Goal: Task Accomplishment & Management: Complete application form

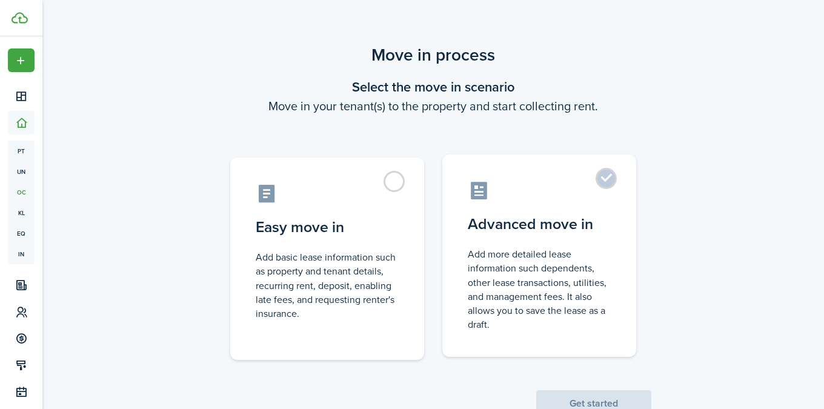
click at [524, 239] on label "Advanced move in Add more detailed lease information such dependents, other lea…" at bounding box center [539, 255] width 194 height 202
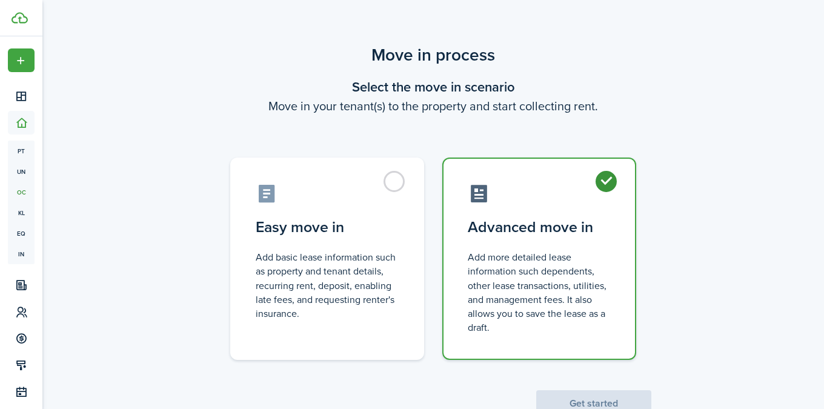
radio input "true"
click at [574, 404] on button "Get started" at bounding box center [593, 403] width 115 height 27
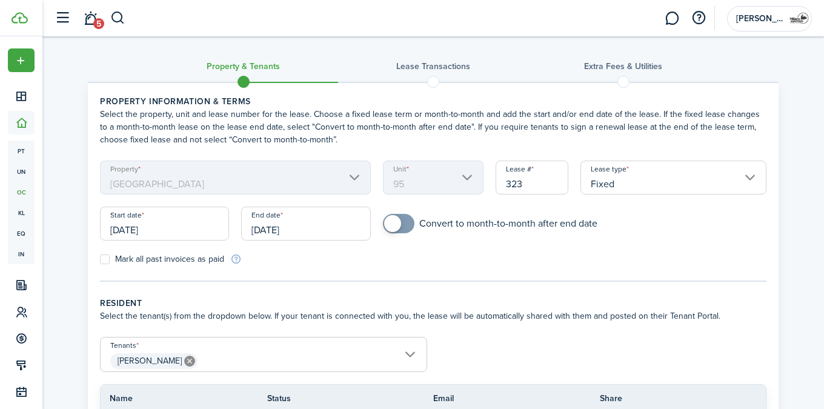
click at [637, 182] on input "Fixed" at bounding box center [673, 178] width 186 height 34
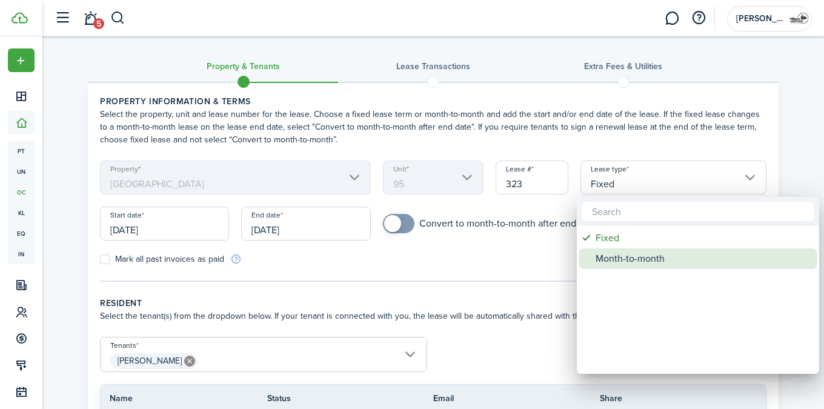
click at [599, 257] on div "Month-to-month" at bounding box center [702, 258] width 214 height 21
type input "Month-to-month"
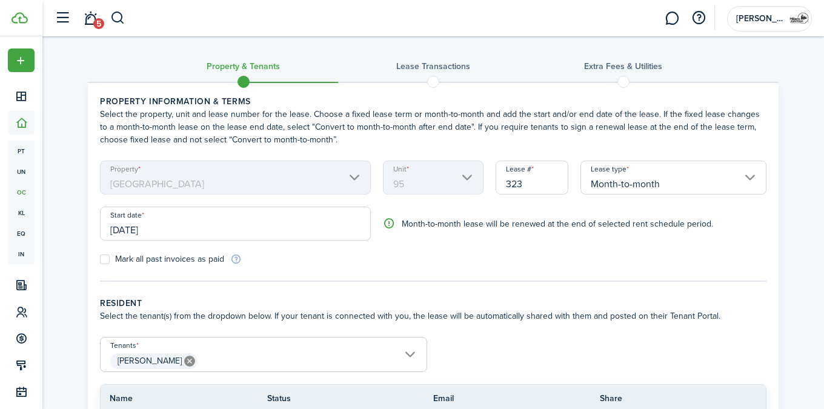
click at [225, 231] on input "[DATE]" at bounding box center [235, 224] width 271 height 34
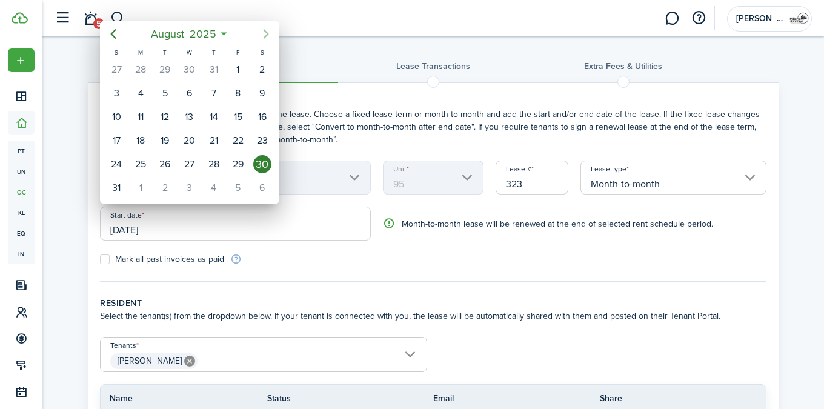
click at [265, 37] on icon "Next page" at bounding box center [265, 34] width 5 height 10
click at [213, 111] on div "18" at bounding box center [214, 117] width 18 height 18
type input "[DATE]"
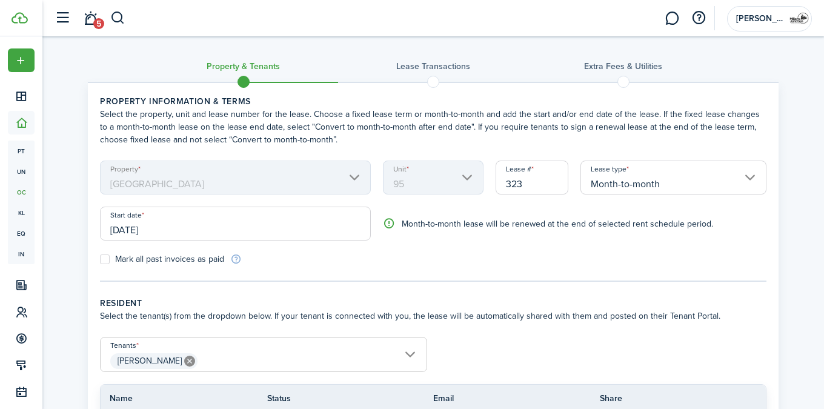
click at [311, 291] on panel-main-body "Property information & terms Select the property, unit and lease number for the…" at bounding box center [433, 279] width 690 height 392
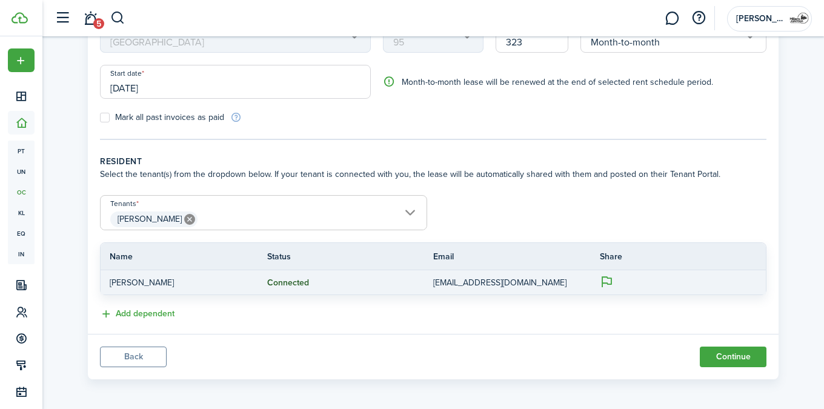
scroll to position [145, 0]
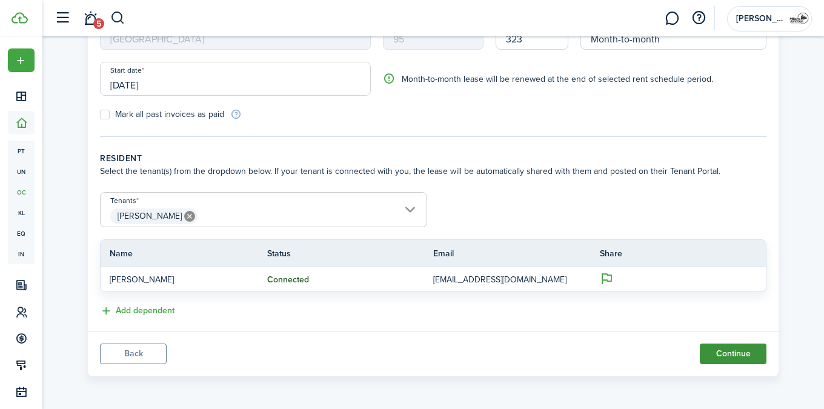
click at [737, 357] on button "Continue" at bounding box center [733, 353] width 67 height 21
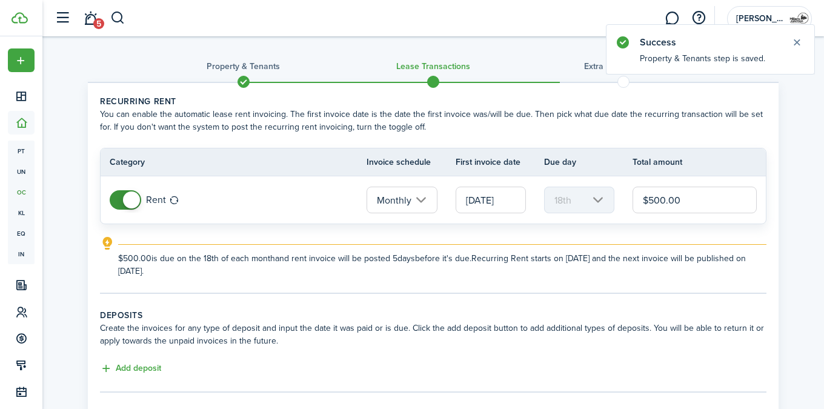
click at [502, 198] on input "[DATE]" at bounding box center [490, 200] width 70 height 27
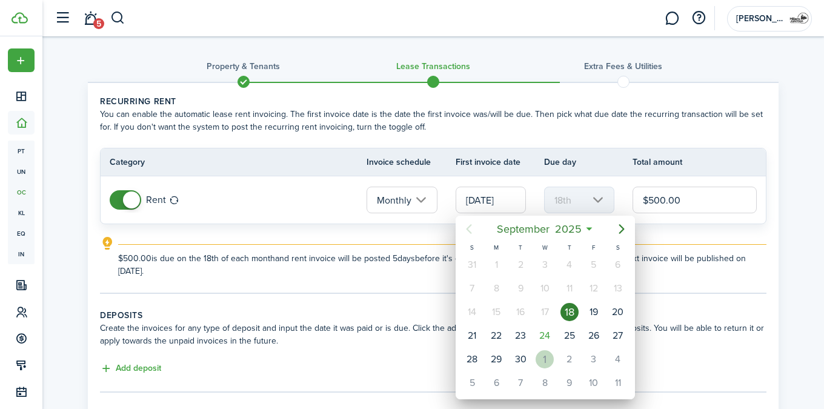
click at [547, 362] on div "1" at bounding box center [544, 359] width 18 height 18
type input "[DATE]"
type input "1st"
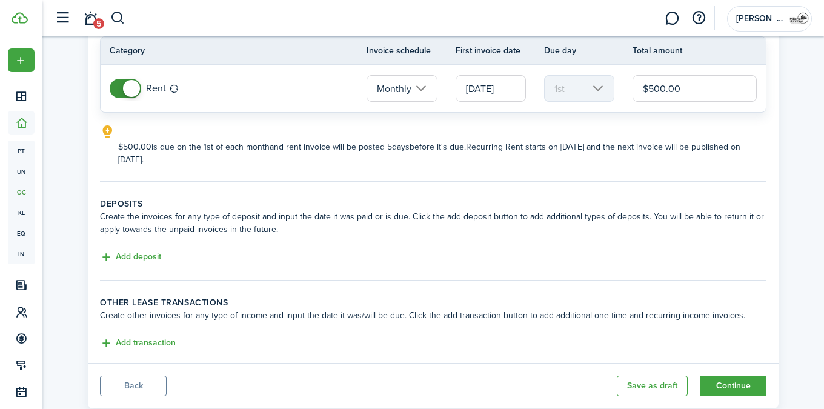
scroll to position [144, 0]
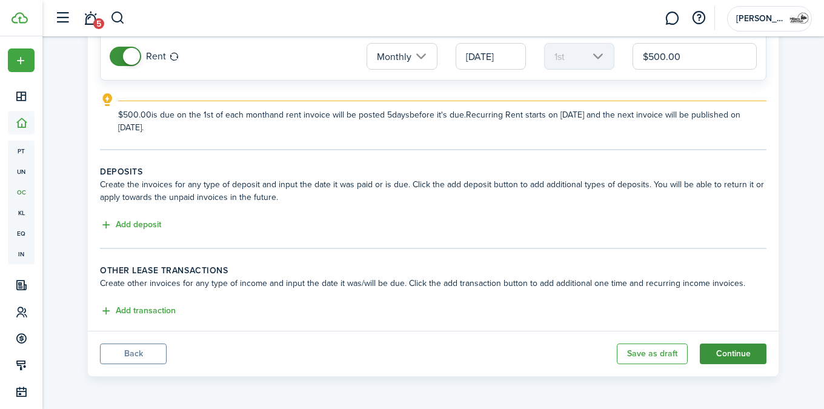
click at [725, 351] on button "Continue" at bounding box center [733, 353] width 67 height 21
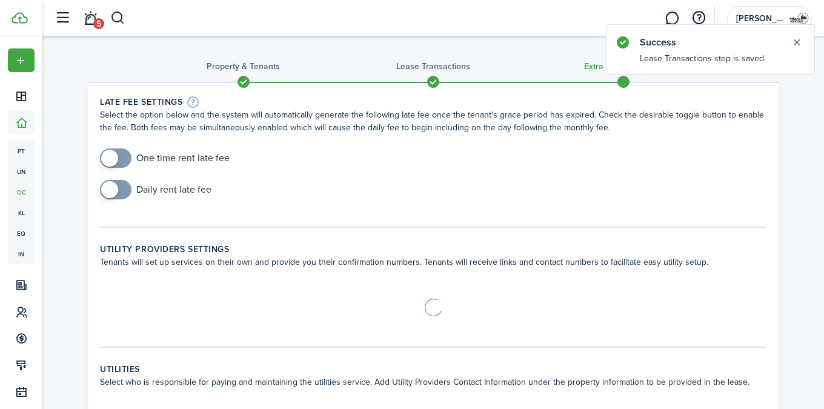
checkbox input "true"
click at [116, 157] on span at bounding box center [109, 158] width 17 height 17
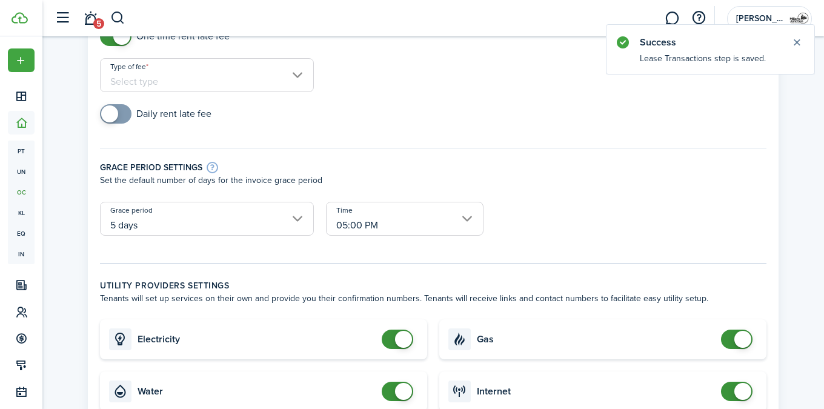
scroll to position [76, 0]
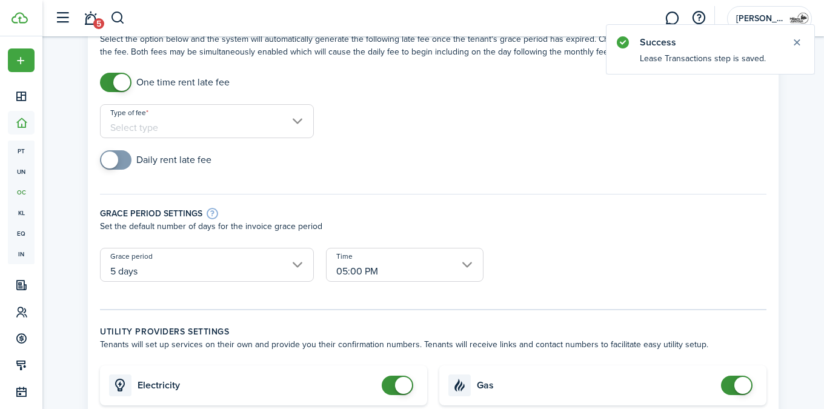
click at [210, 116] on input "Type of fee" at bounding box center [207, 121] width 214 height 34
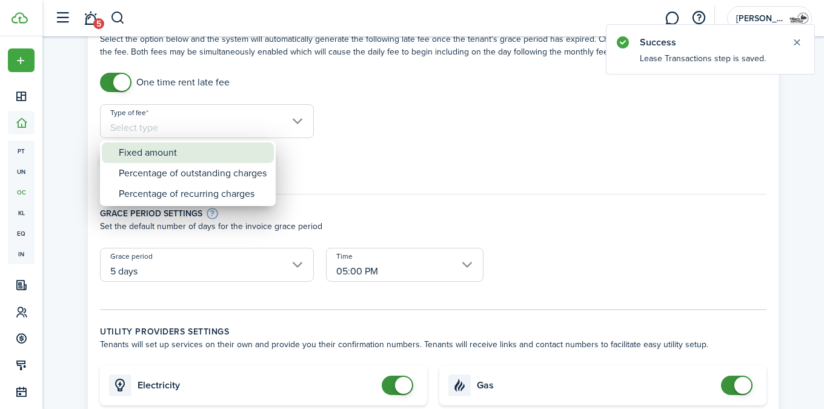
click at [191, 161] on div "Fixed amount" at bounding box center [193, 152] width 148 height 21
type input "Fixed amount"
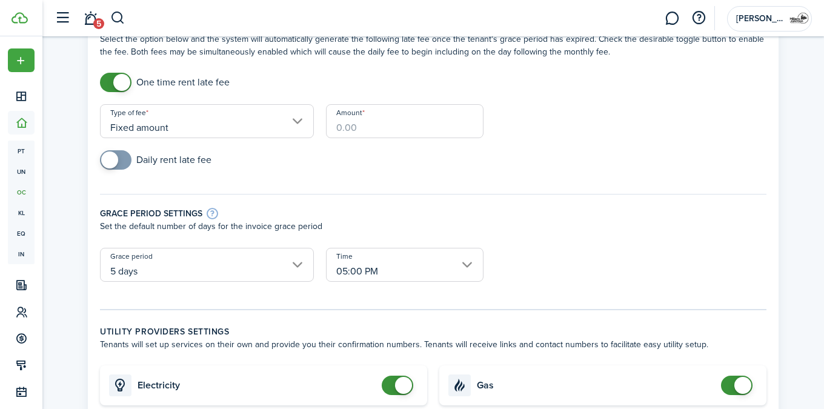
click at [371, 130] on input "Amount" at bounding box center [404, 121] width 157 height 34
type input "$50.00"
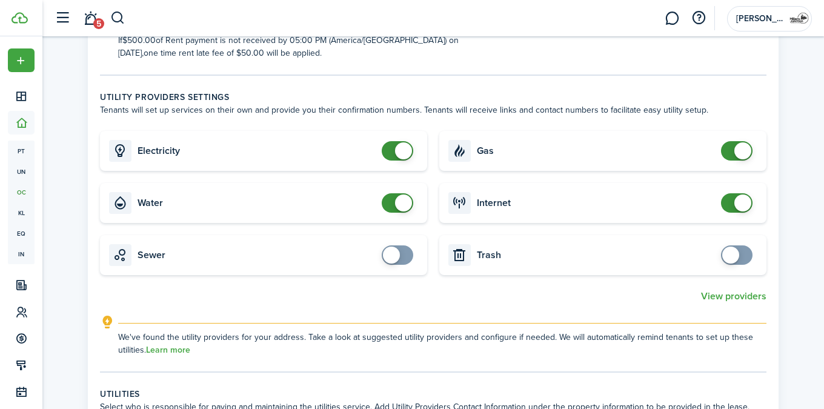
scroll to position [403, 0]
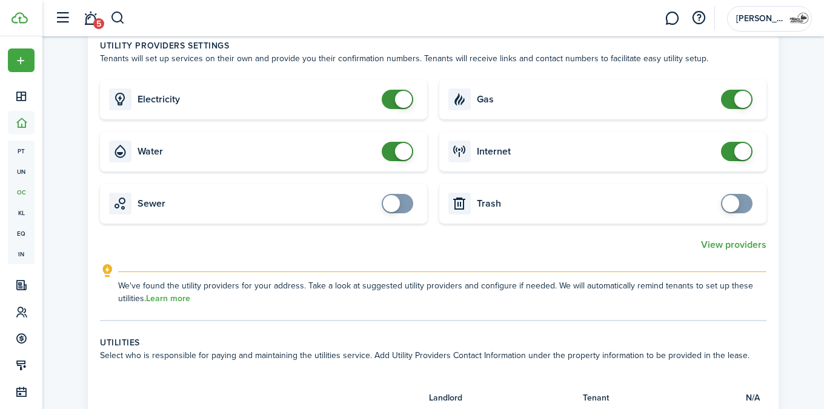
click at [491, 103] on card-title "Gas" at bounding box center [596, 99] width 238 height 11
checkbox input "false"
click at [730, 99] on span at bounding box center [736, 99] width 12 height 19
checkbox input "false"
click at [737, 159] on span at bounding box center [736, 151] width 12 height 19
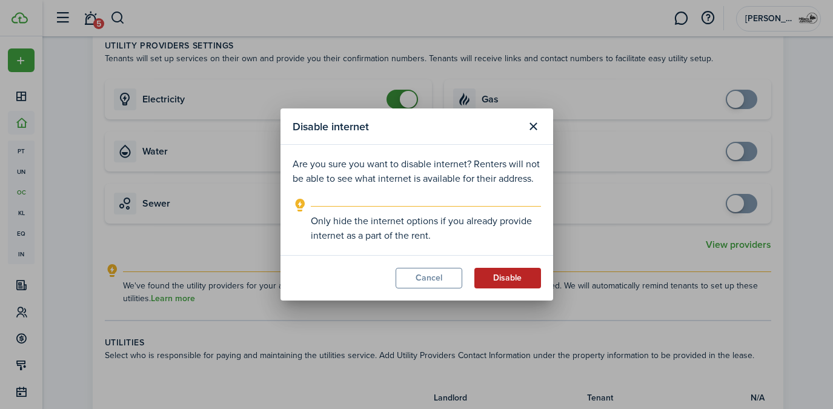
click at [487, 282] on button "Disable" at bounding box center [507, 278] width 67 height 21
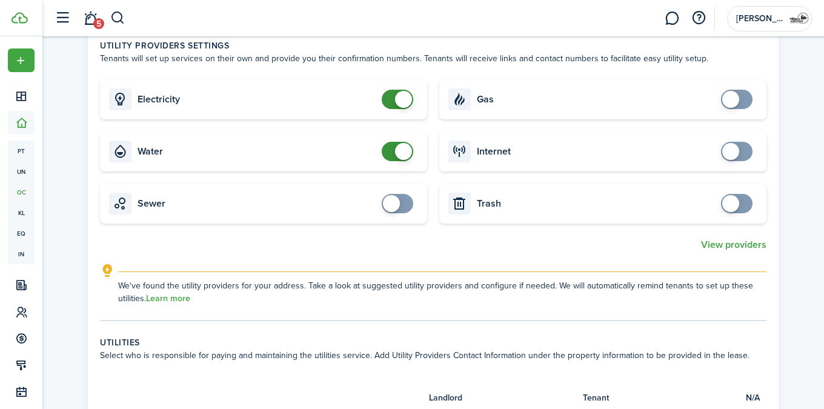
checkbox input "false"
click at [402, 149] on span at bounding box center [403, 151] width 17 height 17
checkbox input "false"
click at [396, 101] on span at bounding box center [403, 99] width 17 height 17
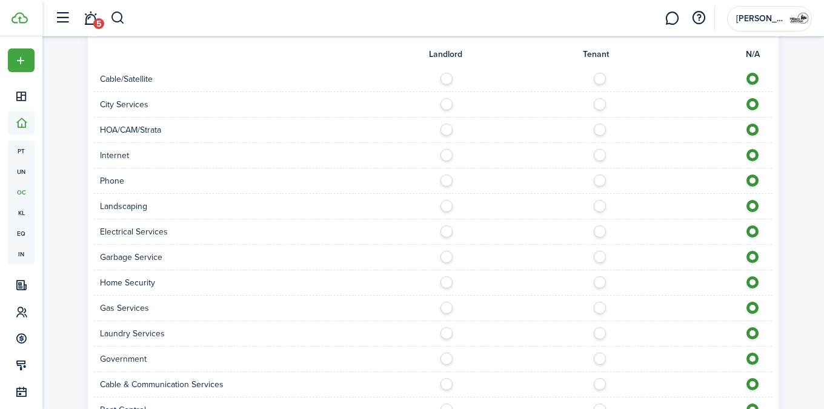
scroll to position [747, 0]
click at [603, 78] on label at bounding box center [602, 75] width 21 height 6
radio input "true"
click at [603, 154] on label at bounding box center [602, 151] width 21 height 6
radio input "true"
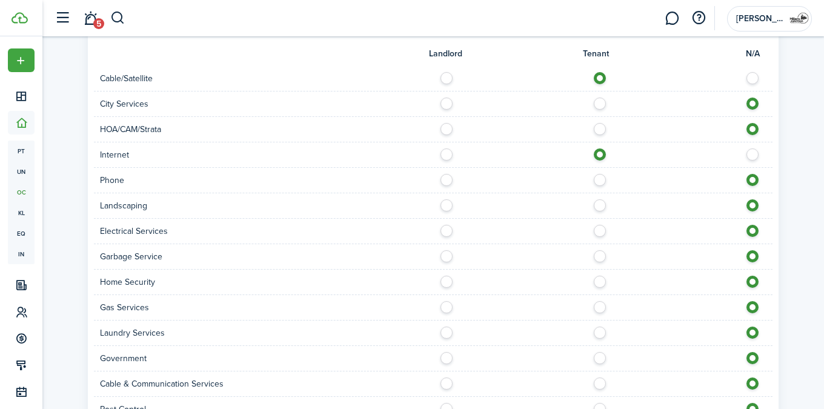
click at [601, 180] on label at bounding box center [602, 177] width 21 height 6
radio input "true"
click at [600, 203] on label at bounding box center [602, 202] width 21 height 6
radio input "true"
drag, startPoint x: 599, startPoint y: 227, endPoint x: 598, endPoint y: 237, distance: 10.4
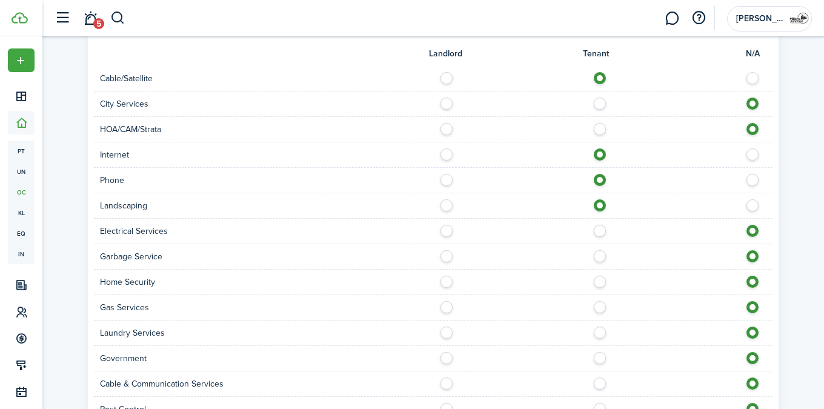
click at [599, 228] on label at bounding box center [602, 228] width 21 height 6
radio input "true"
click at [598, 263] on div "Garbage Service" at bounding box center [433, 256] width 678 height 25
click at [443, 256] on label at bounding box center [449, 253] width 21 height 6
radio input "true"
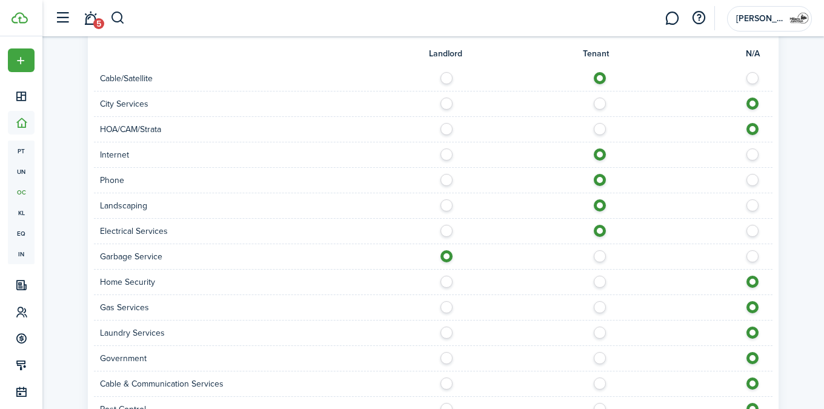
click at [603, 282] on label at bounding box center [602, 279] width 21 height 6
radio input "true"
click at [597, 307] on label at bounding box center [602, 304] width 21 height 6
radio input "true"
click at [598, 340] on div "Laundry Services" at bounding box center [433, 332] width 678 height 25
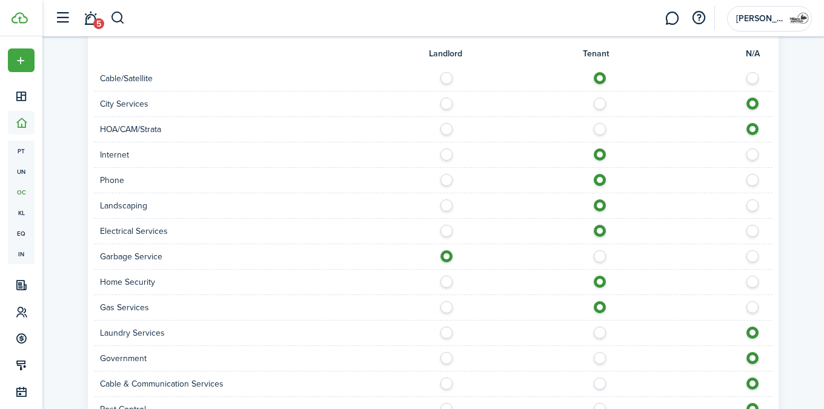
click at [598, 333] on label at bounding box center [602, 329] width 21 height 6
radio input "true"
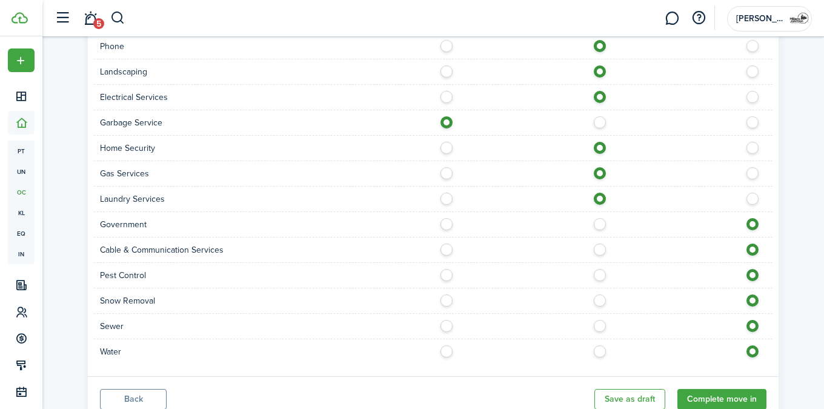
scroll to position [881, 0]
click at [600, 248] on label at bounding box center [602, 246] width 21 height 6
radio input "true"
click at [599, 272] on label at bounding box center [602, 272] width 21 height 6
radio input "true"
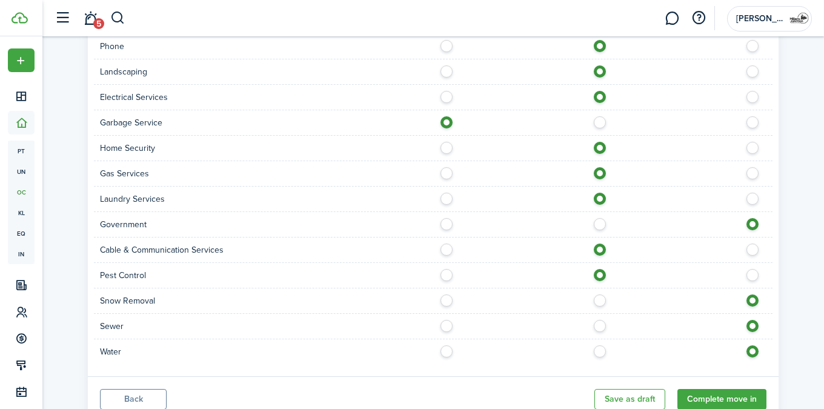
click at [604, 300] on label at bounding box center [602, 297] width 21 height 6
radio input "true"
click at [602, 323] on label at bounding box center [602, 323] width 21 height 6
radio input "true"
click at [601, 348] on label at bounding box center [602, 348] width 21 height 6
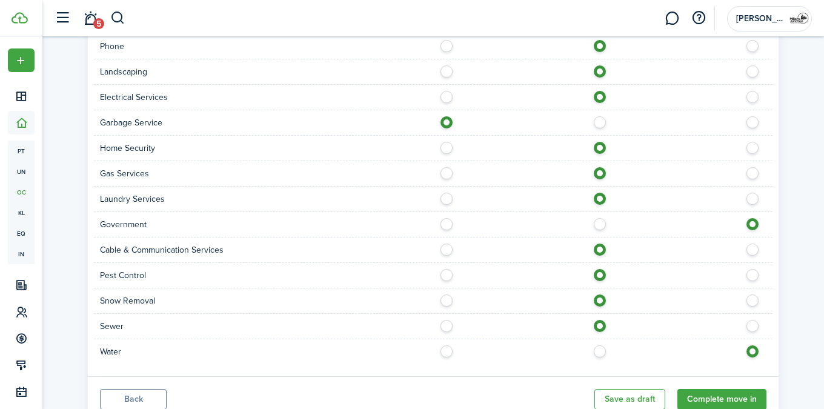
radio input "true"
click at [718, 393] on button "Complete move in" at bounding box center [721, 399] width 89 height 21
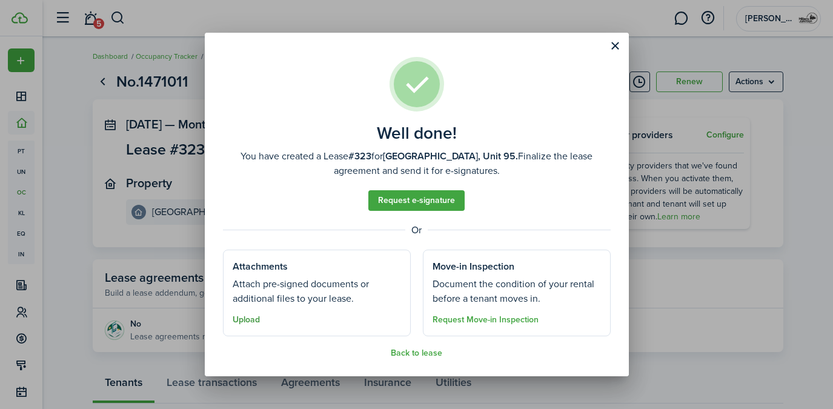
click at [247, 320] on button "Upload" at bounding box center [246, 320] width 27 height 10
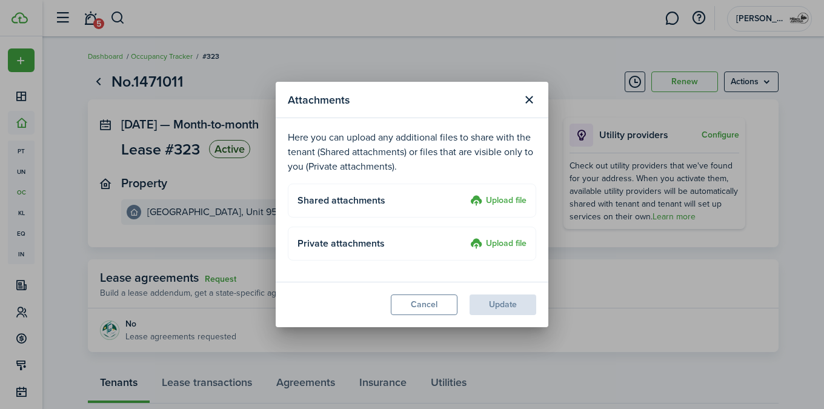
click at [476, 202] on label "Upload file" at bounding box center [498, 201] width 56 height 15
click at [466, 194] on input "Upload file" at bounding box center [466, 194] width 0 height 0
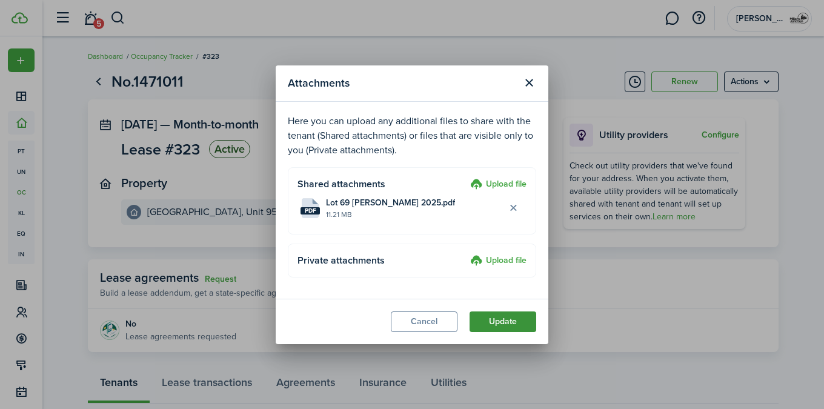
click at [495, 318] on button "Update" at bounding box center [502, 321] width 67 height 21
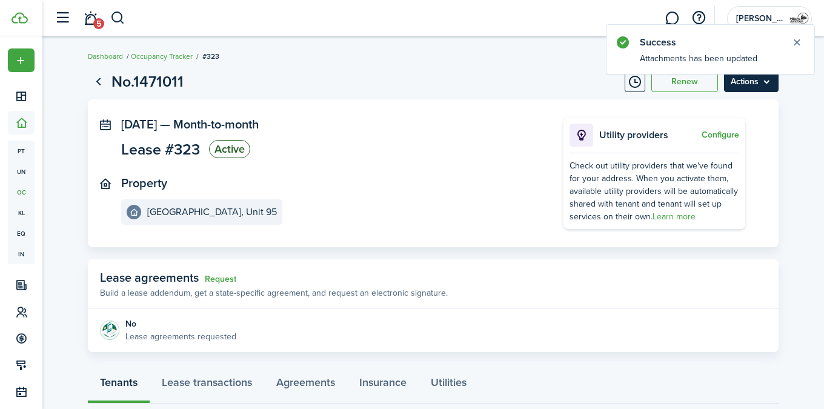
click at [752, 87] on menu-btn "Actions" at bounding box center [751, 81] width 55 height 21
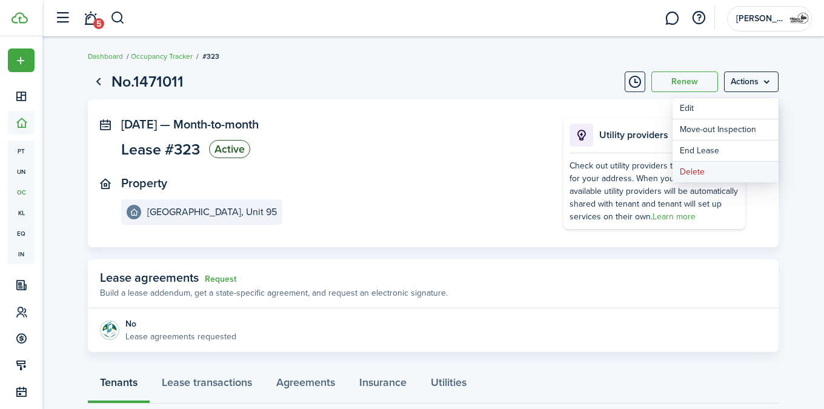
click at [692, 176] on button "Delete" at bounding box center [725, 172] width 106 height 21
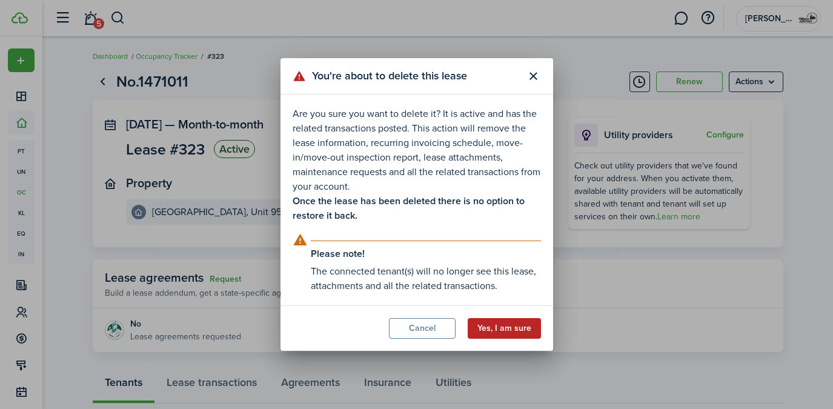
click at [493, 326] on button "Yes, I am sure" at bounding box center [504, 328] width 73 height 21
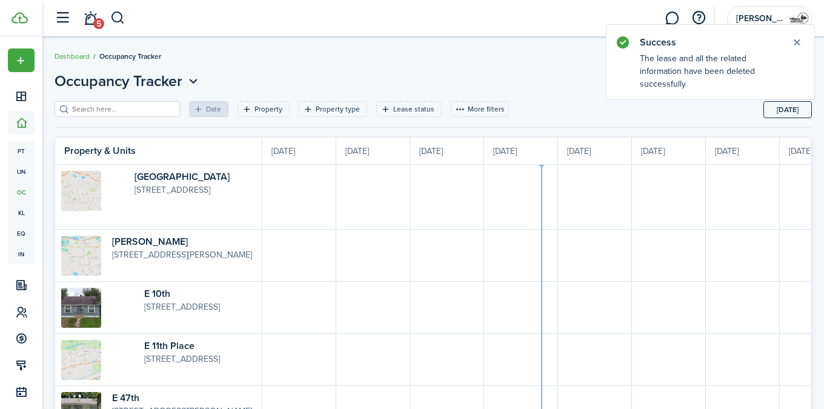
scroll to position [0, 222]
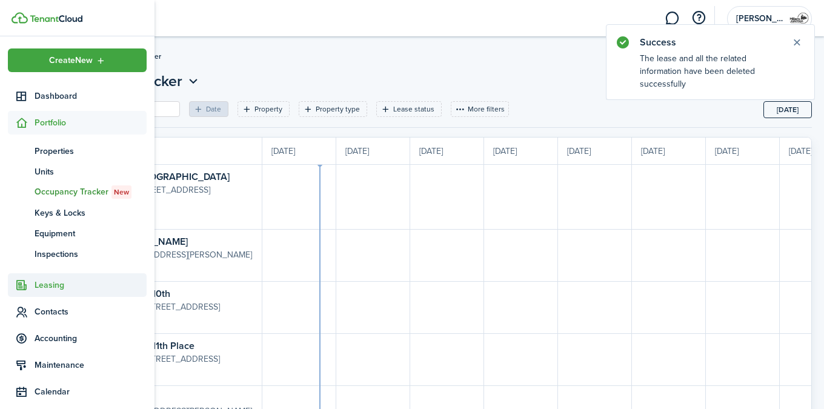
click at [69, 281] on span "Leasing" at bounding box center [91, 285] width 112 height 13
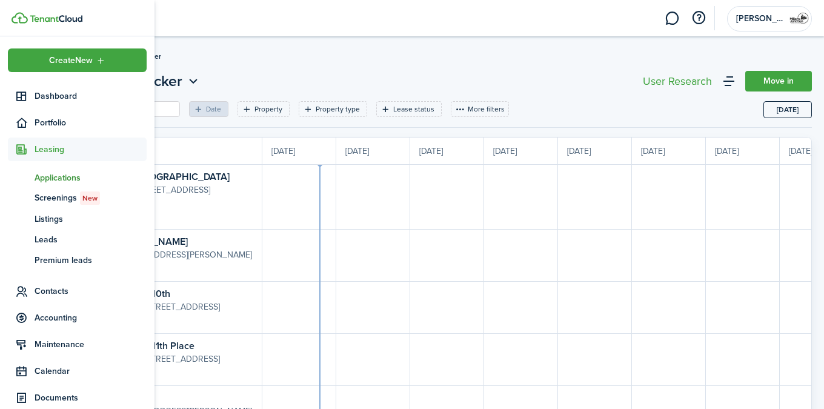
click at [74, 173] on span "Applications" at bounding box center [91, 177] width 112 height 13
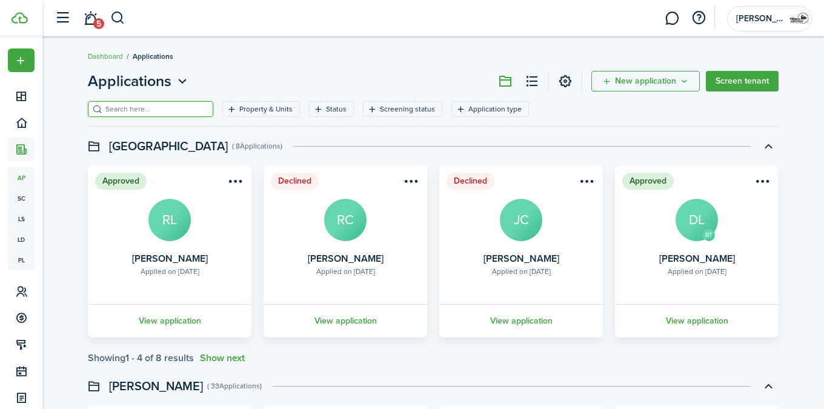
click at [151, 111] on input "search" at bounding box center [155, 110] width 107 height 12
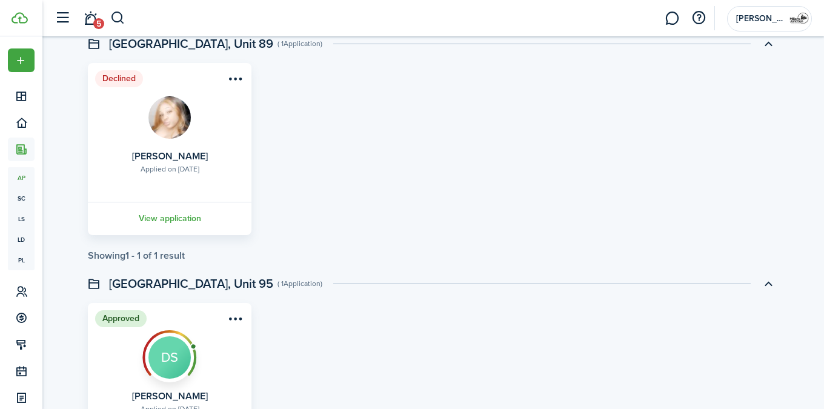
scroll to position [947, 0]
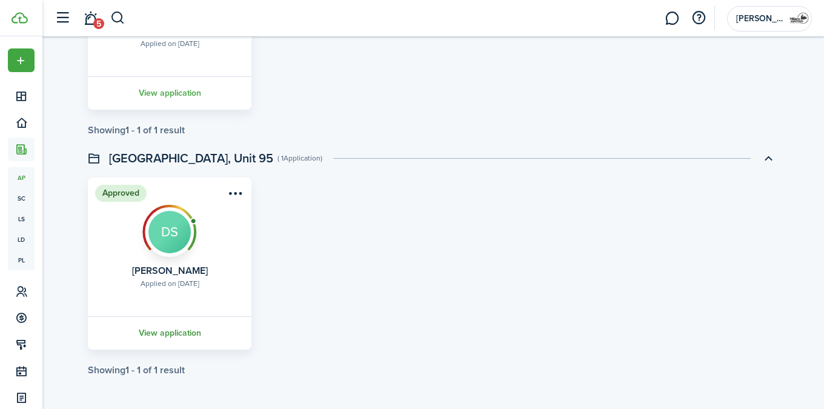
type input "[PERSON_NAME]"
click at [175, 331] on link "View application" at bounding box center [169, 332] width 167 height 33
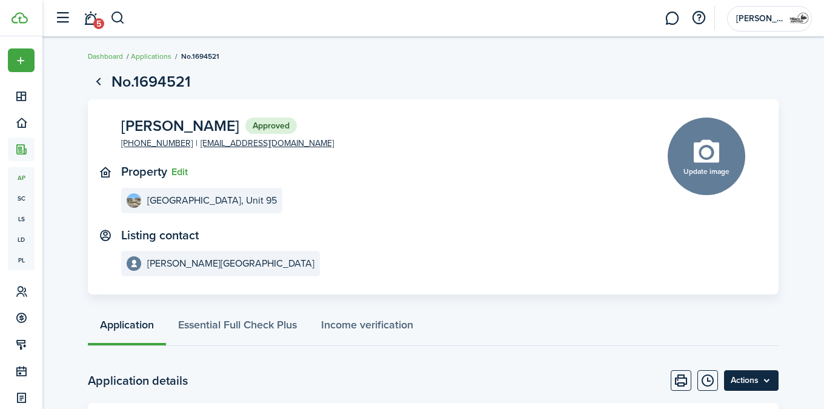
click at [751, 383] on menu-btn "Actions" at bounding box center [751, 380] width 55 height 21
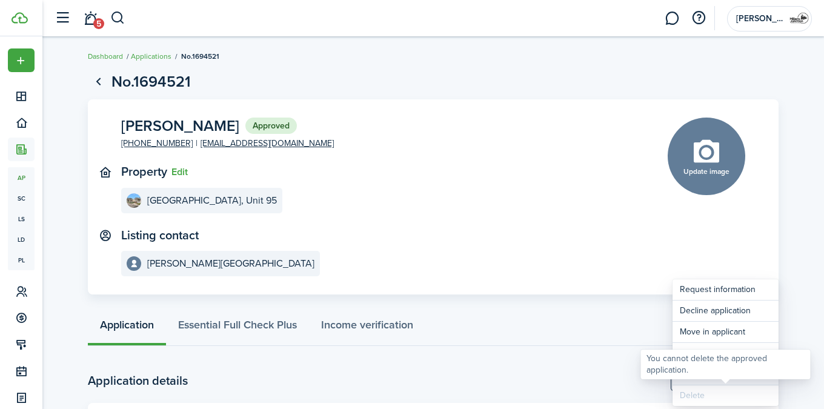
click at [708, 384] on button "Export application" at bounding box center [725, 374] width 106 height 21
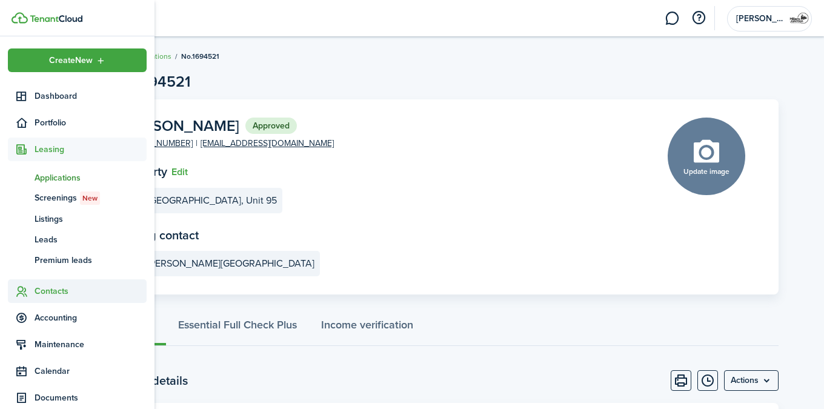
click at [50, 285] on span "Contacts" at bounding box center [91, 291] width 112 height 13
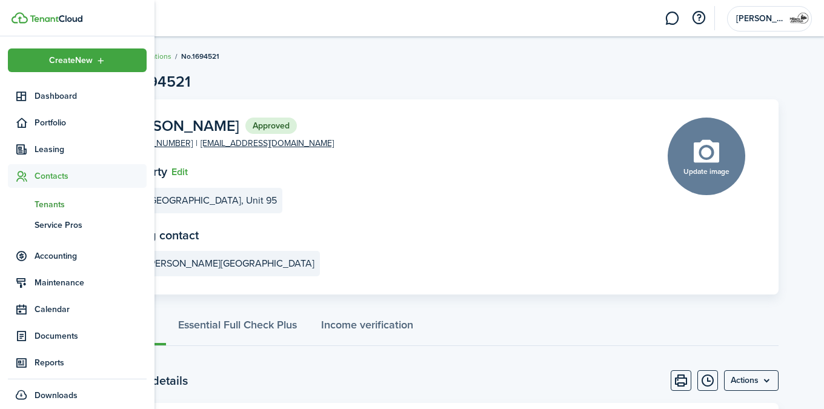
click at [58, 202] on span "Tenants" at bounding box center [91, 204] width 112 height 13
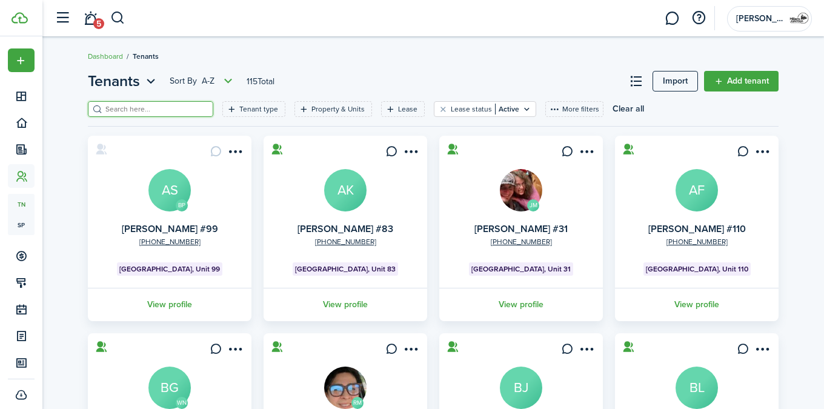
click at [161, 110] on input "search" at bounding box center [155, 110] width 107 height 12
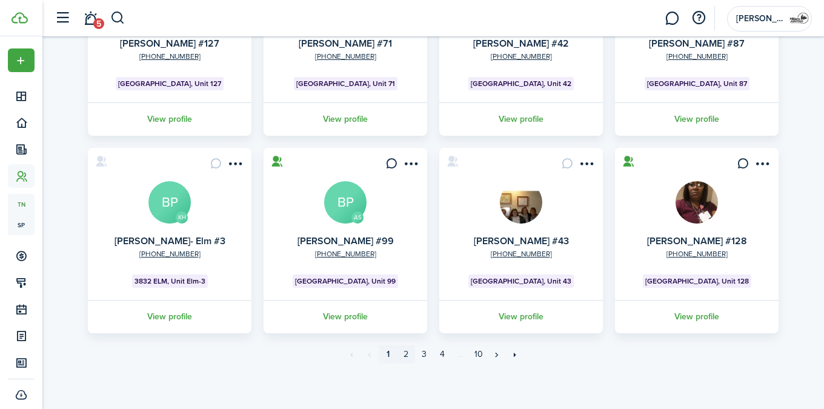
click at [405, 354] on link "2" at bounding box center [406, 354] width 18 height 18
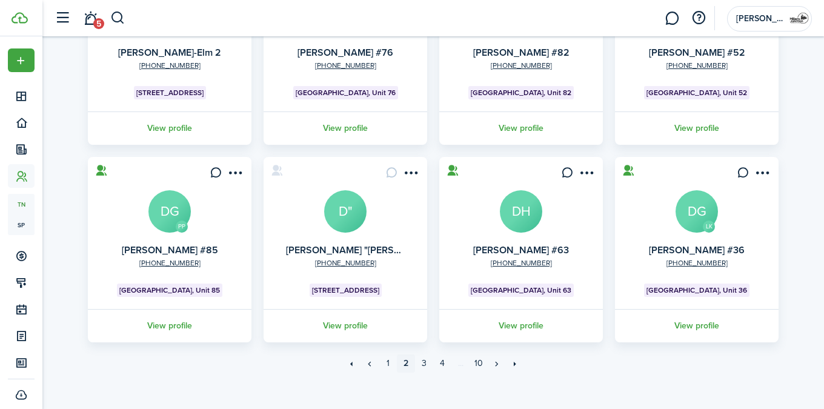
scroll to position [374, 0]
click at [423, 361] on link "3" at bounding box center [424, 363] width 18 height 18
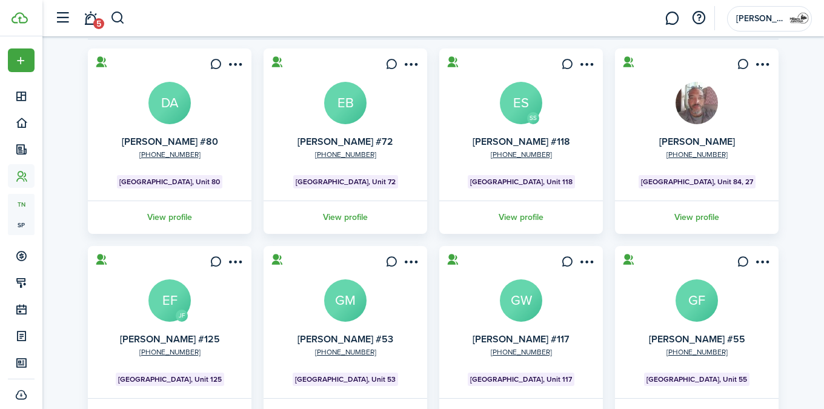
scroll to position [28, 0]
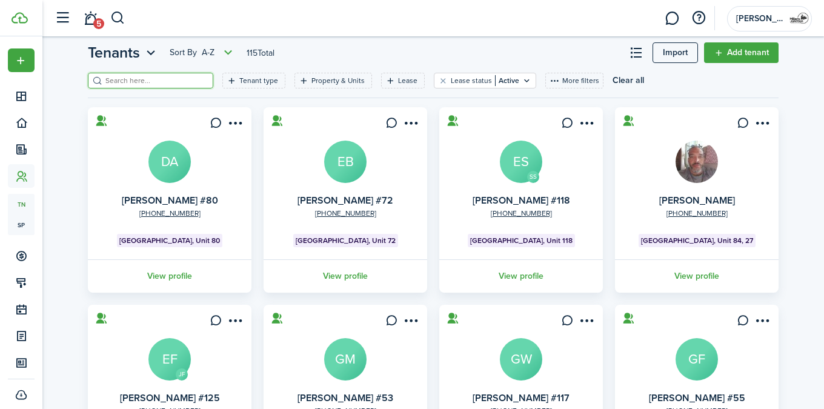
click at [139, 84] on input "search" at bounding box center [155, 81] width 107 height 12
click at [438, 80] on button "Clear filter" at bounding box center [443, 81] width 10 height 10
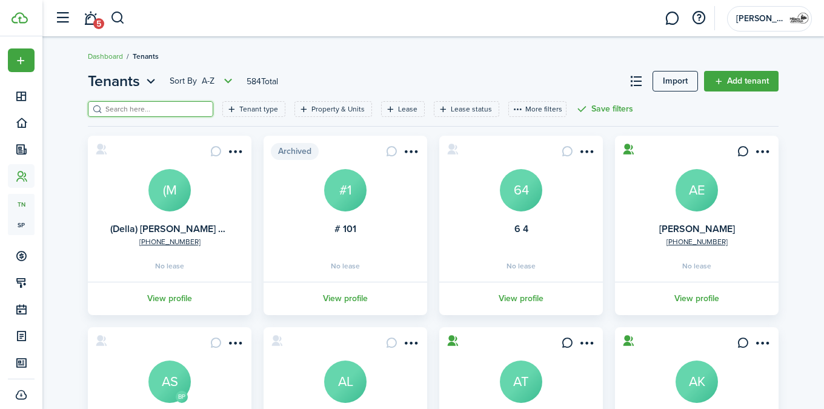
click at [156, 104] on input "search" at bounding box center [155, 110] width 107 height 12
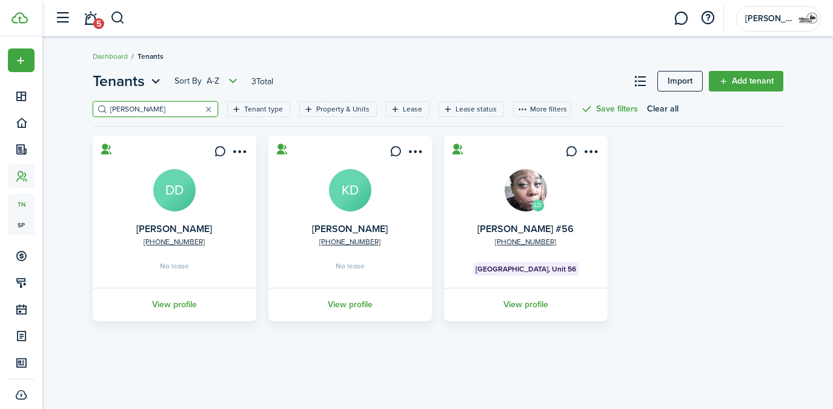
type input "[PERSON_NAME]"
click at [180, 195] on avatar-text "DD" at bounding box center [174, 190] width 42 height 42
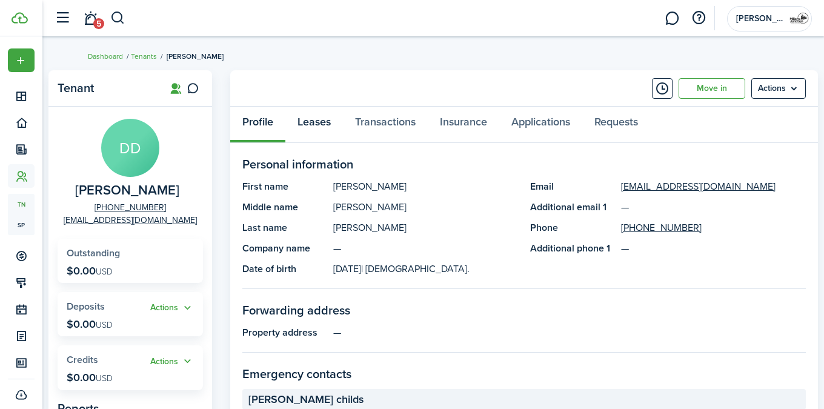
click at [322, 123] on link "Leases" at bounding box center [314, 125] width 58 height 36
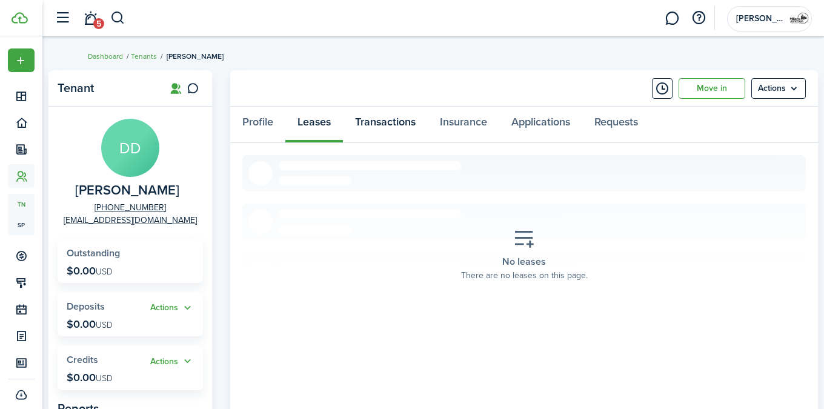
click at [385, 122] on link "Transactions" at bounding box center [385, 125] width 85 height 36
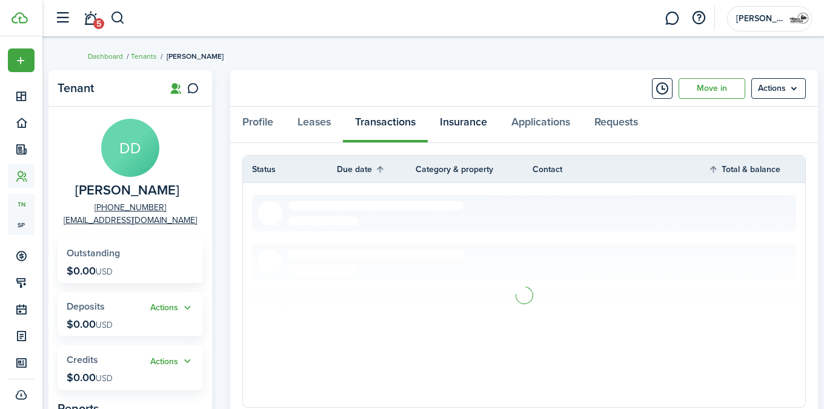
click at [463, 119] on link "Insurance" at bounding box center [463, 125] width 71 height 36
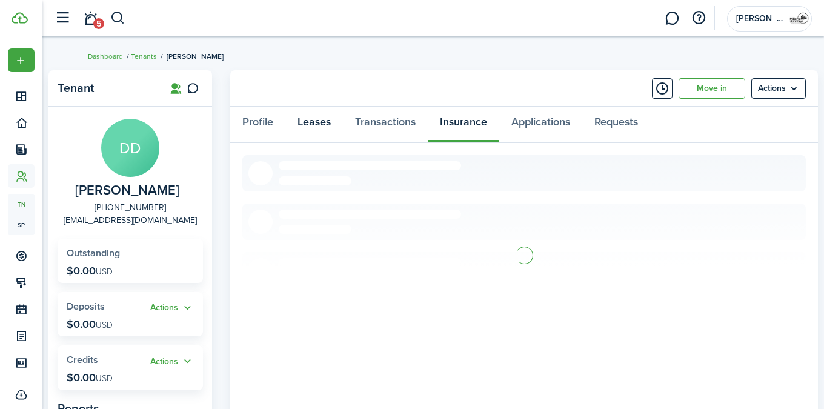
click at [311, 121] on link "Leases" at bounding box center [314, 125] width 58 height 36
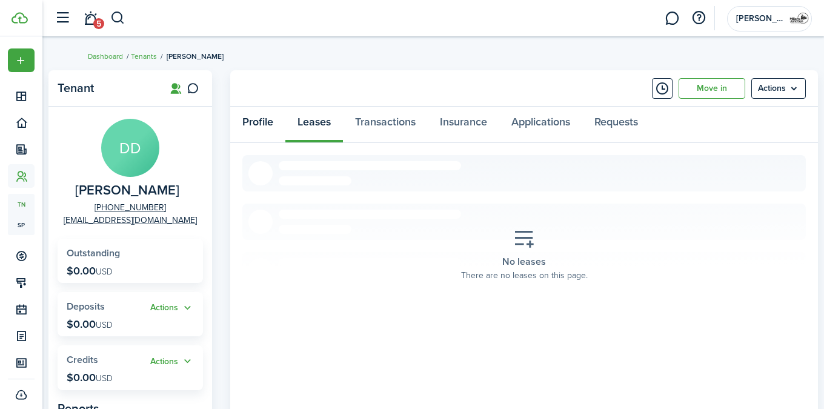
click at [267, 123] on link "Profile" at bounding box center [257, 125] width 55 height 36
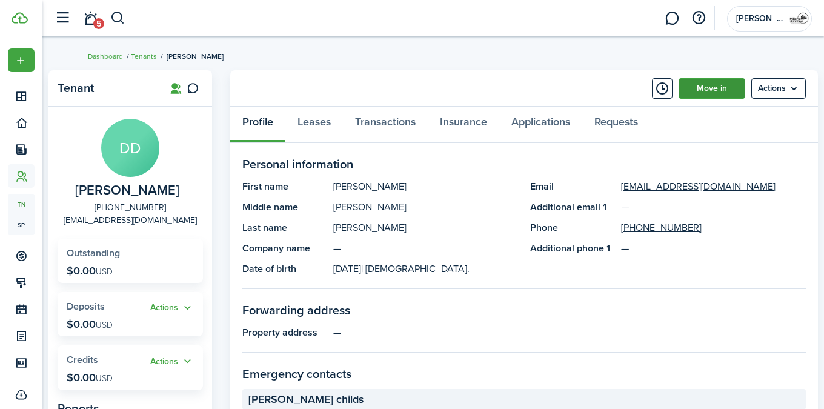
click at [719, 92] on link "Move in" at bounding box center [711, 88] width 67 height 21
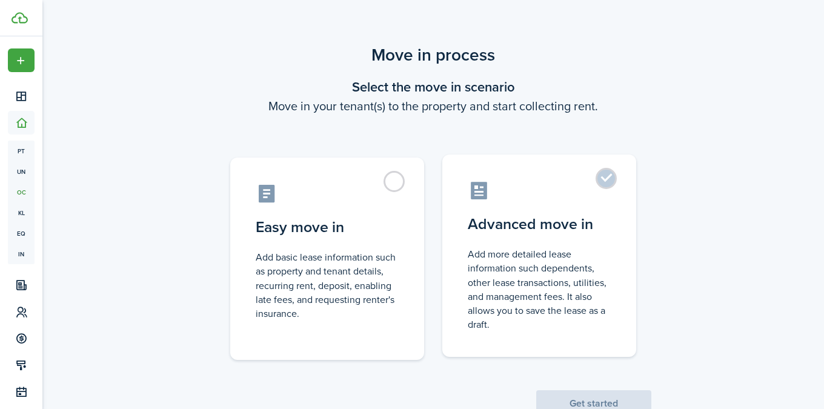
click at [583, 194] on control-radio-card-icon at bounding box center [539, 190] width 143 height 21
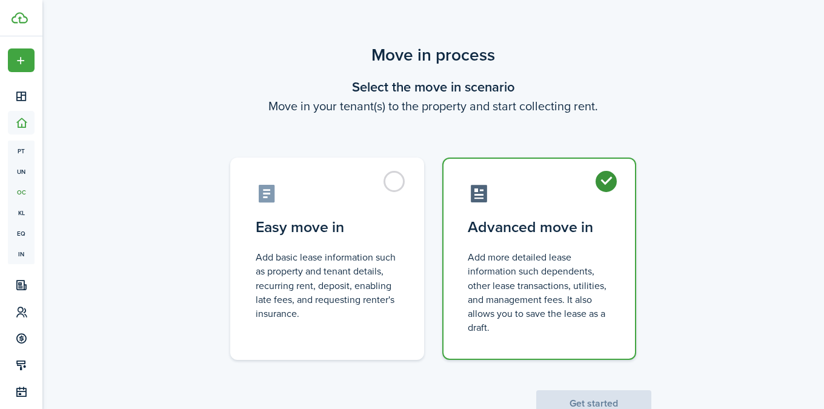
radio input "true"
click at [571, 402] on button "Get started" at bounding box center [593, 403] width 115 height 27
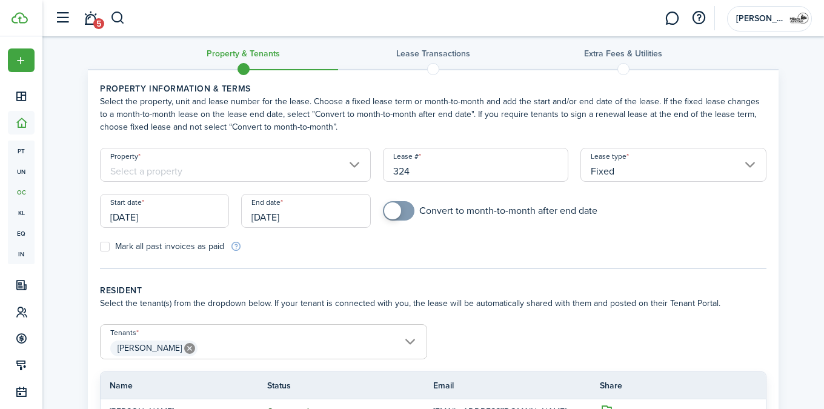
scroll to position [1, 0]
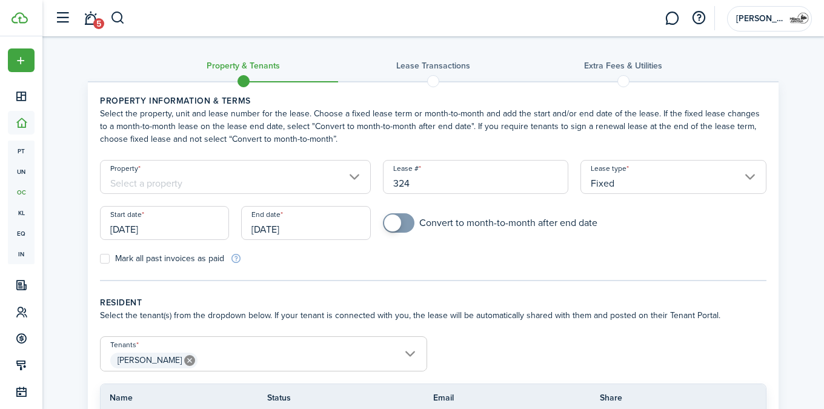
click at [302, 182] on input "Property" at bounding box center [235, 177] width 271 height 34
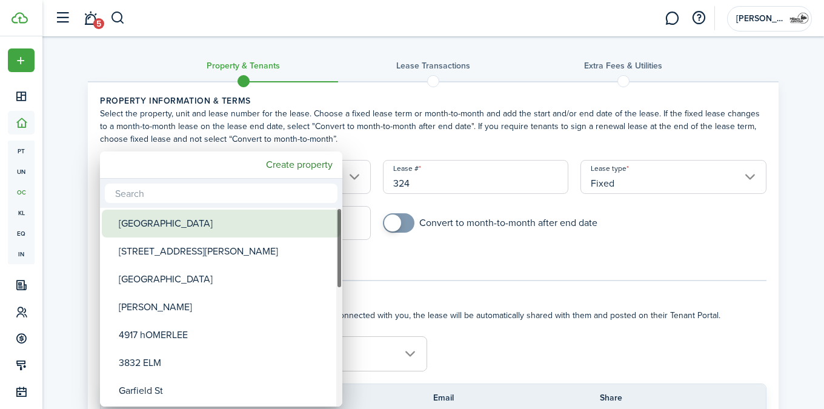
click at [173, 225] on div "[GEOGRAPHIC_DATA]" at bounding box center [226, 224] width 214 height 28
type input "[GEOGRAPHIC_DATA]"
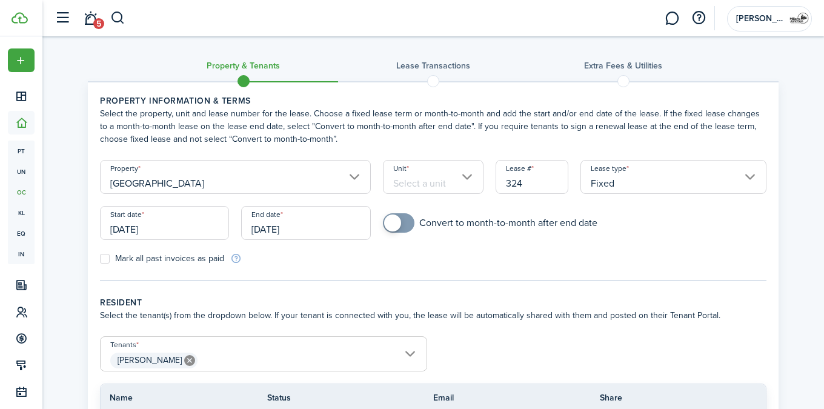
click at [423, 185] on input "Unit" at bounding box center [433, 177] width 101 height 34
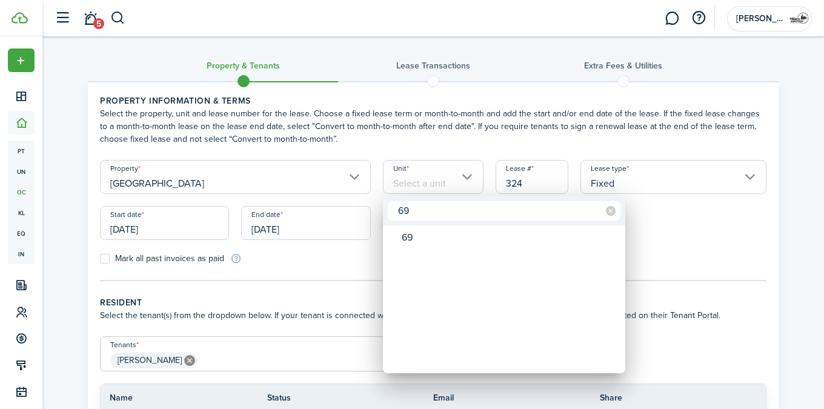
type input "69"
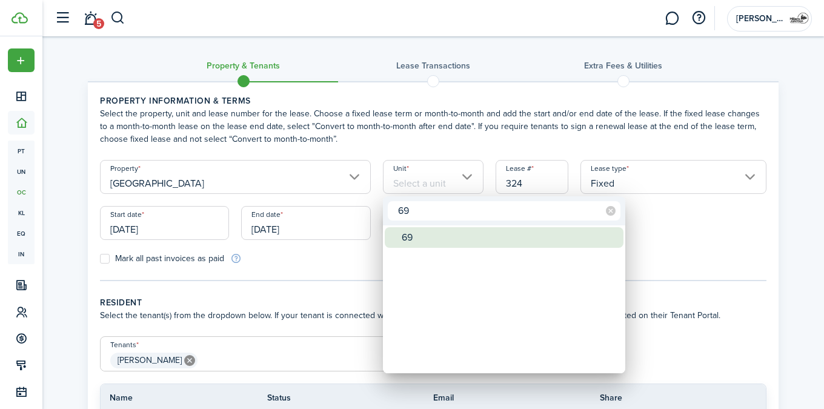
click at [434, 243] on div "69" at bounding box center [509, 237] width 214 height 21
type input "69"
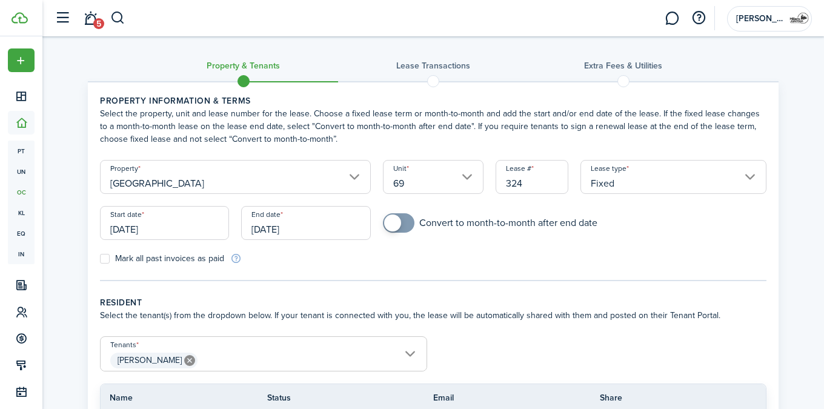
click at [644, 181] on input "Fixed" at bounding box center [673, 177] width 186 height 34
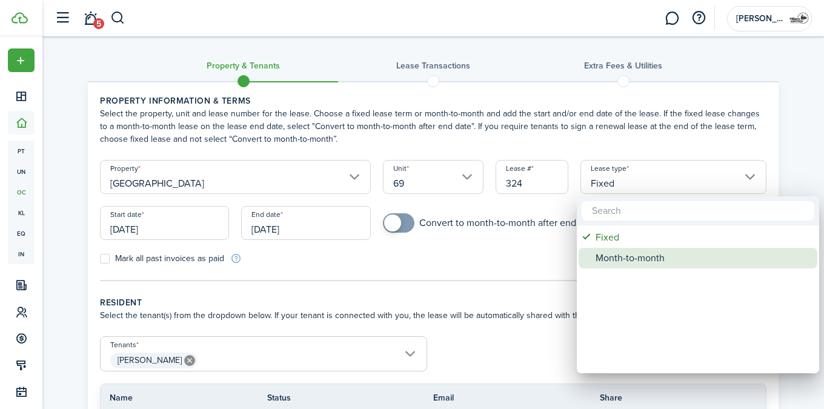
click at [620, 253] on div "Month-to-month" at bounding box center [702, 258] width 214 height 21
type input "Month-to-month"
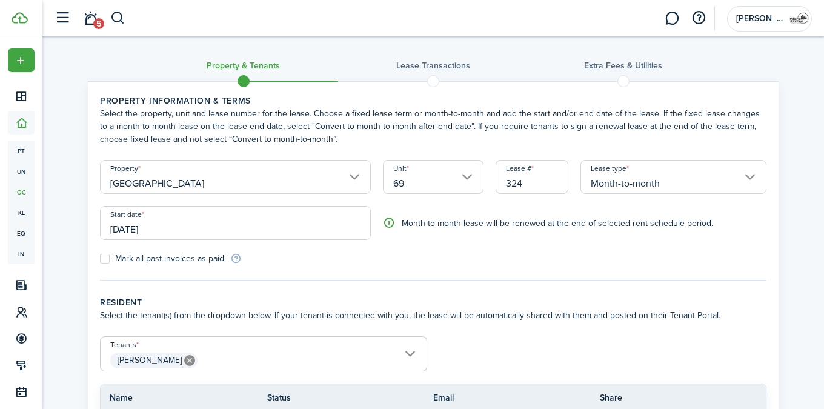
click at [262, 227] on input "[DATE]" at bounding box center [235, 223] width 271 height 34
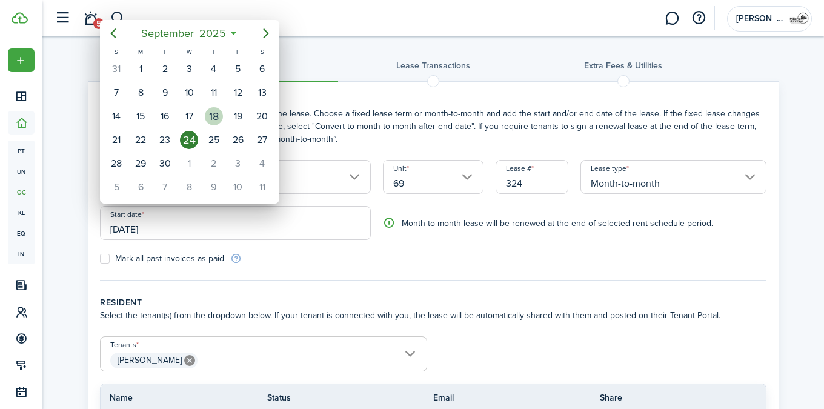
click at [209, 116] on div "18" at bounding box center [214, 116] width 18 height 18
type input "[DATE]"
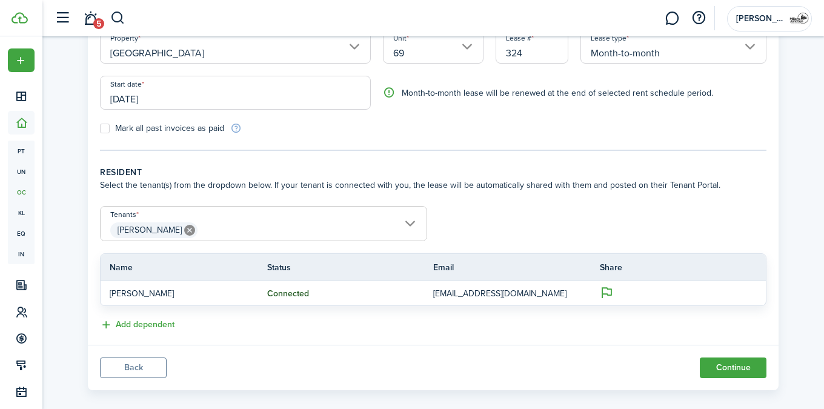
scroll to position [145, 0]
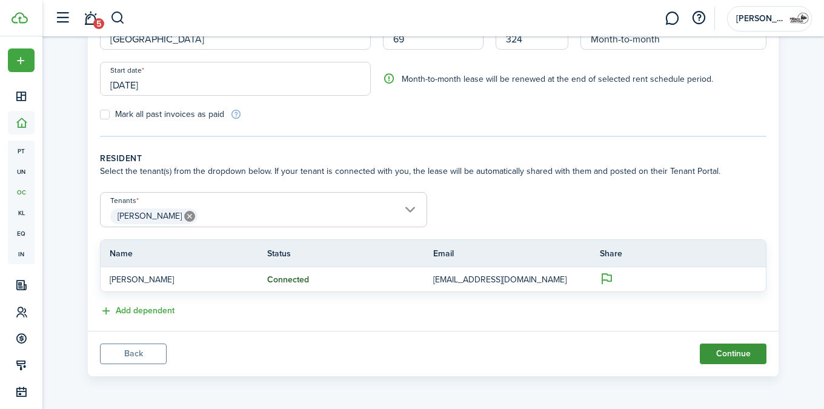
click at [725, 349] on button "Continue" at bounding box center [733, 353] width 67 height 21
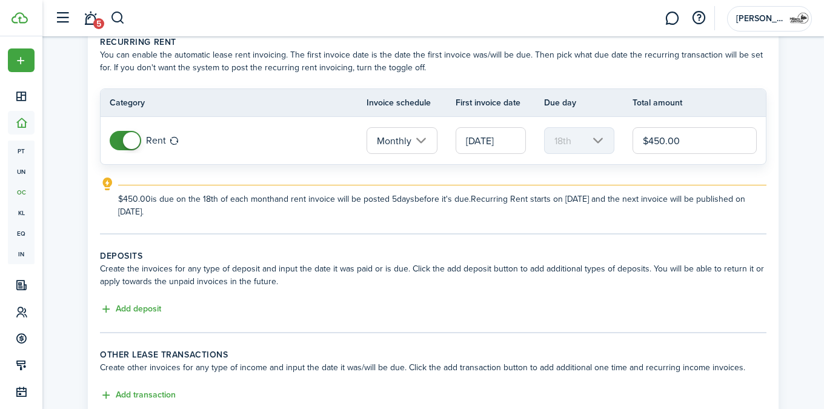
scroll to position [144, 0]
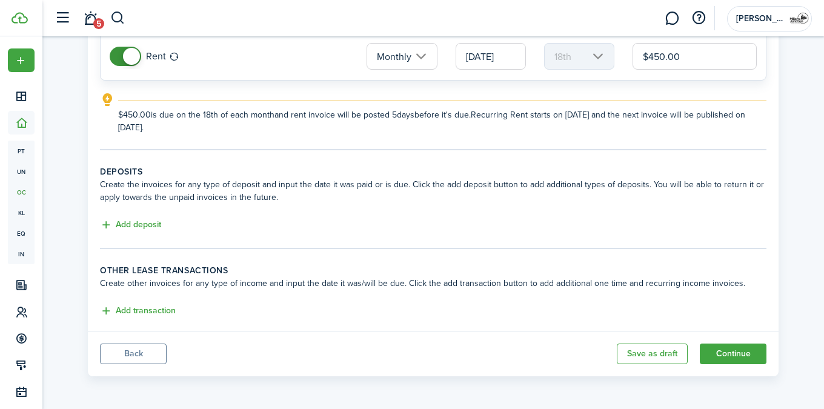
click at [142, 348] on button "Back" at bounding box center [133, 353] width 67 height 21
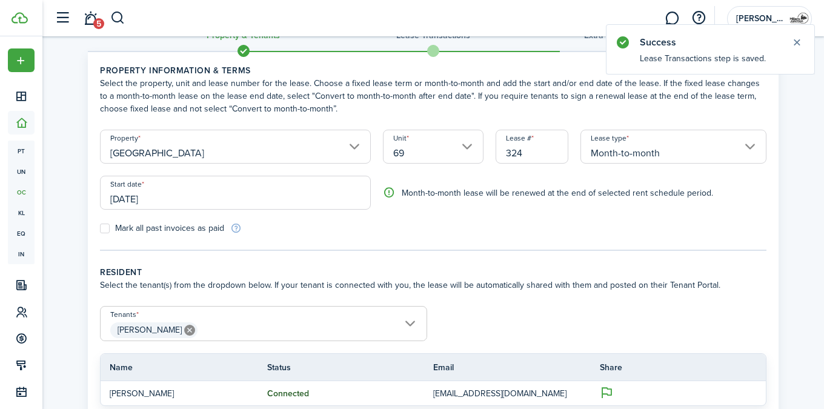
scroll to position [145, 0]
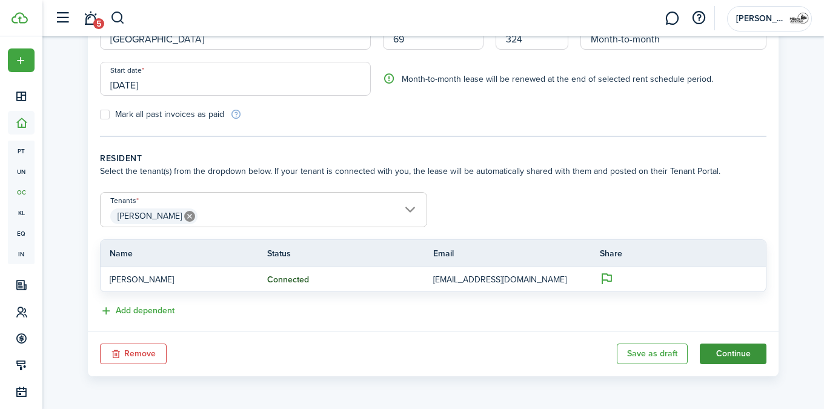
click at [738, 352] on button "Continue" at bounding box center [733, 353] width 67 height 21
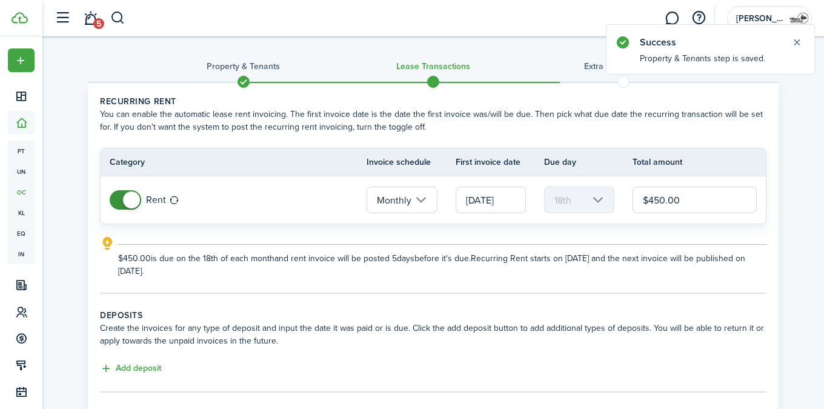
click at [505, 201] on input "[DATE]" at bounding box center [490, 200] width 70 height 27
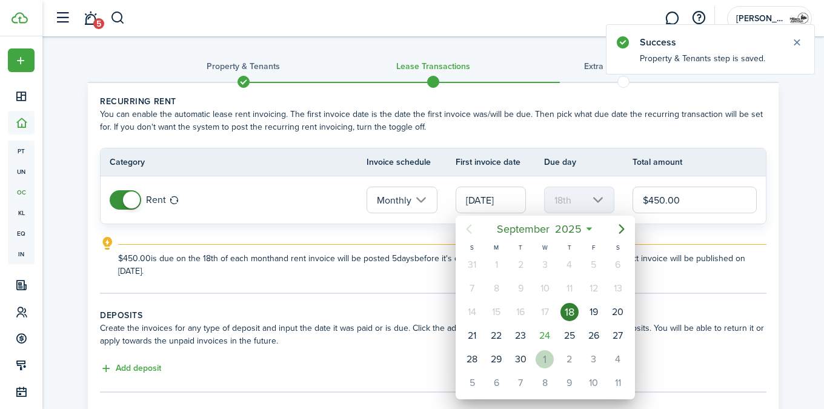
drag, startPoint x: 549, startPoint y: 354, endPoint x: 554, endPoint y: 340, distance: 14.2
click at [549, 354] on div "1" at bounding box center [544, 359] width 18 height 18
type input "[DATE]"
type input "1st"
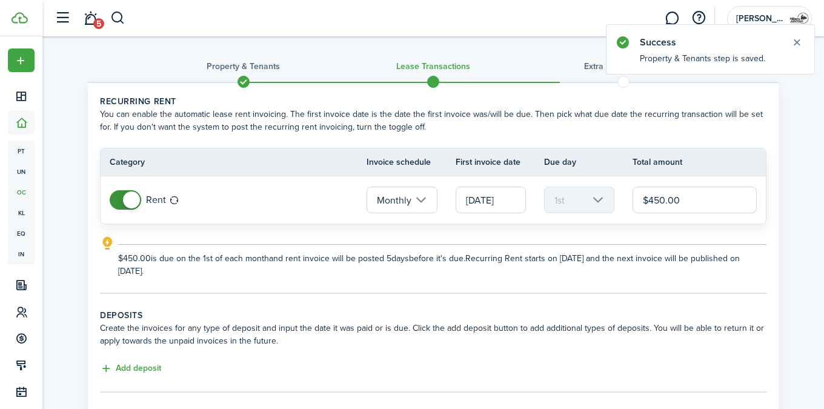
click at [657, 198] on input "$450.00" at bounding box center [694, 200] width 124 height 27
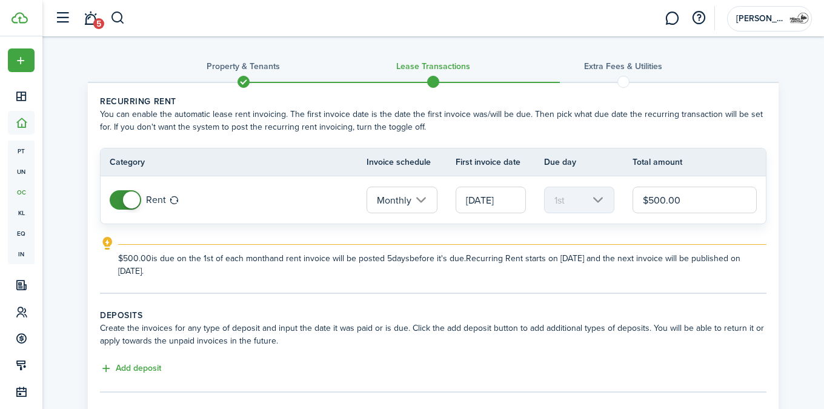
type input "$500.00"
click at [771, 280] on panel-main-body "Recurring rent You can enable the automatic lease rent invoicing. The first inv…" at bounding box center [433, 278] width 690 height 391
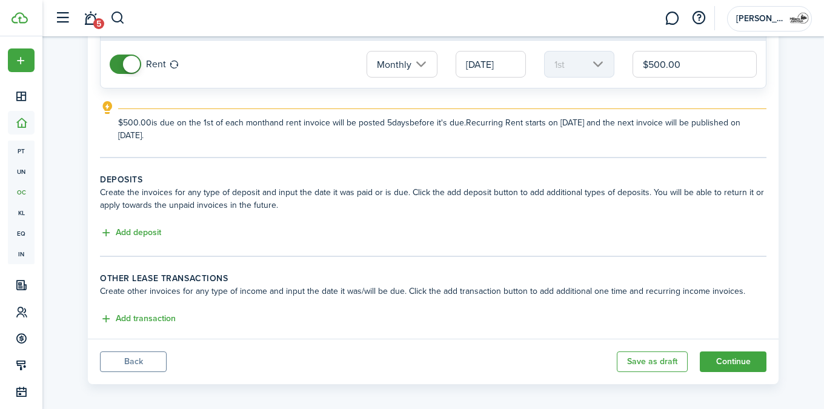
scroll to position [144, 0]
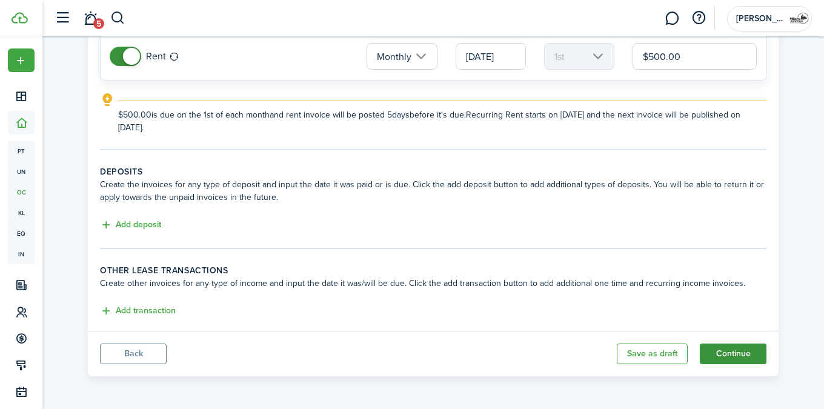
click at [742, 351] on button "Continue" at bounding box center [733, 353] width 67 height 21
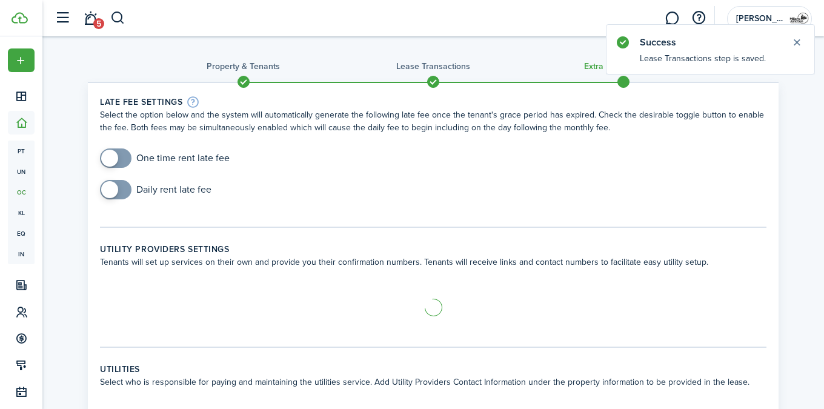
checkbox input "true"
click at [116, 159] on span at bounding box center [109, 158] width 17 height 17
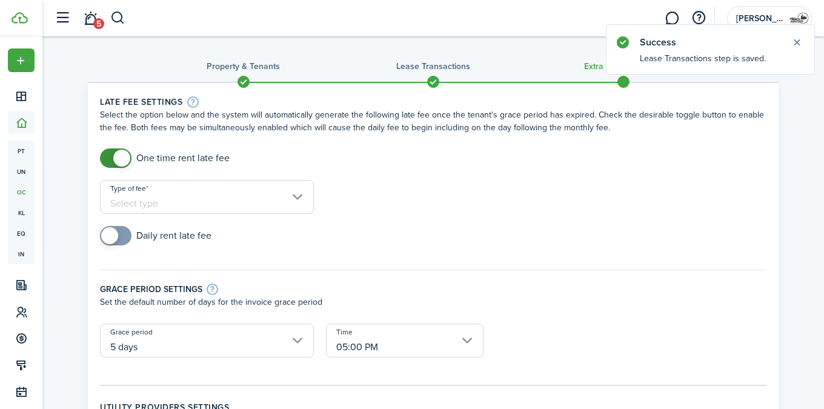
click at [218, 207] on input "Type of fee" at bounding box center [207, 197] width 214 height 34
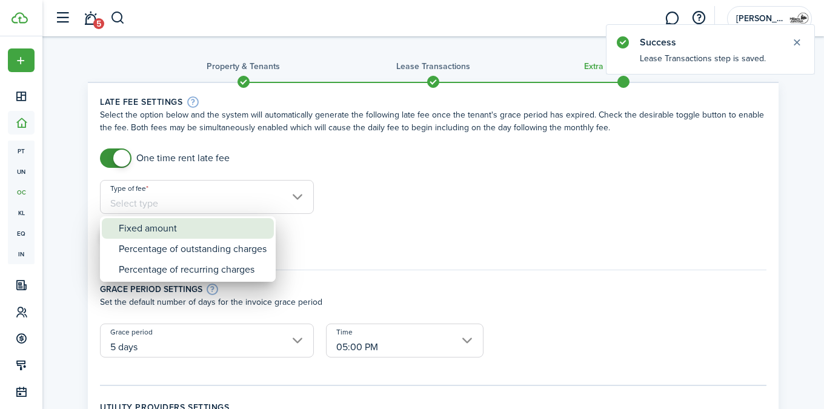
click at [220, 232] on div "Fixed amount" at bounding box center [193, 228] width 148 height 21
type input "Fixed amount"
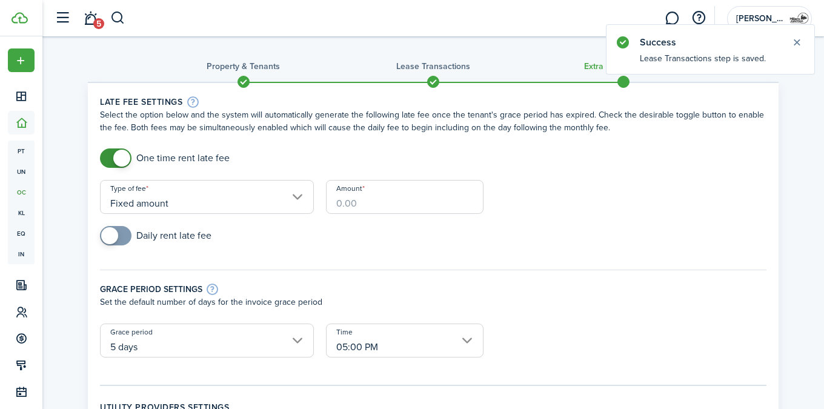
click at [401, 197] on input "Amount" at bounding box center [404, 197] width 157 height 34
type input "$50.00"
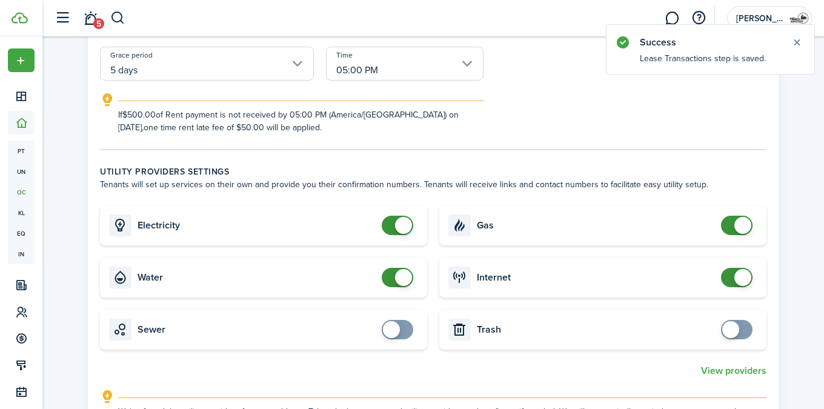
scroll to position [363, 0]
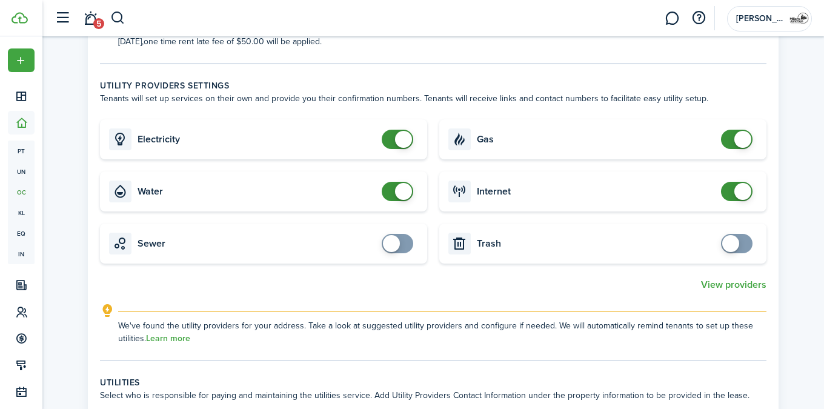
checkbox input "false"
click at [402, 136] on span at bounding box center [403, 139] width 17 height 17
checkbox input "false"
click at [400, 193] on span at bounding box center [403, 191] width 17 height 17
checkbox input "false"
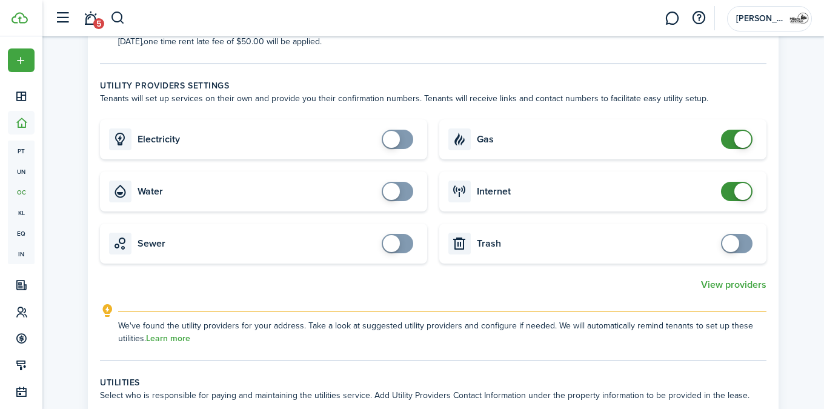
click at [737, 141] on span at bounding box center [742, 139] width 17 height 17
checkbox input "false"
click at [744, 195] on span at bounding box center [742, 191] width 17 height 17
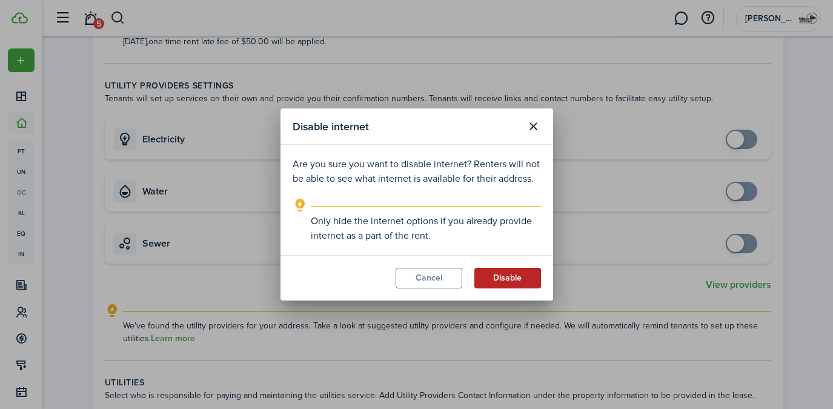
click at [486, 283] on button "Disable" at bounding box center [507, 278] width 67 height 21
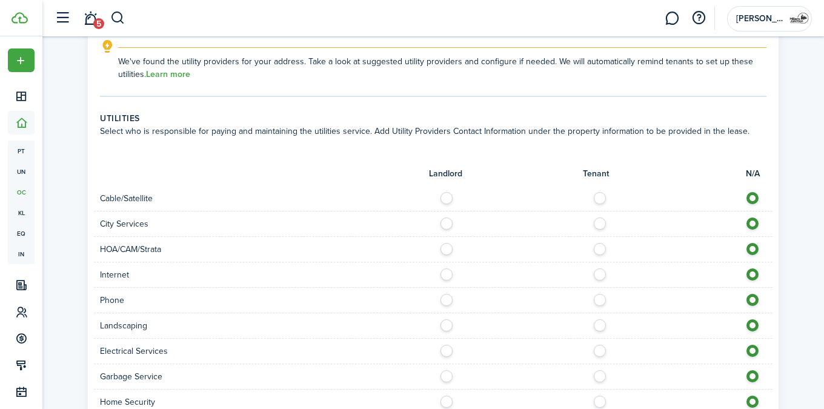
scroll to position [692, 0]
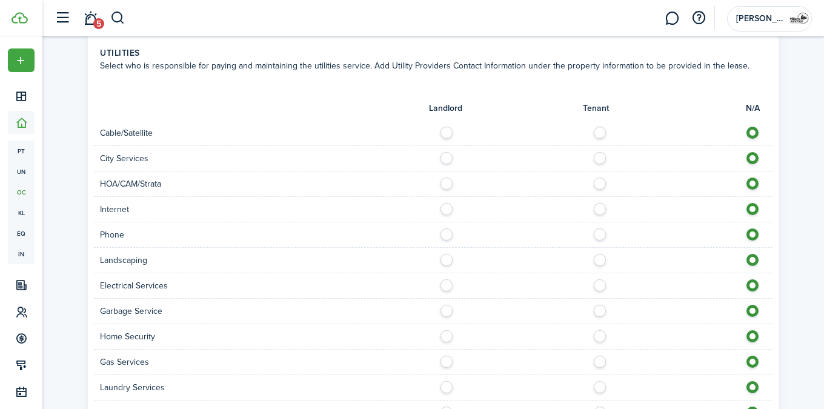
click at [603, 130] on label at bounding box center [602, 130] width 21 height 6
radio input "true"
click at [603, 208] on label at bounding box center [602, 206] width 21 height 6
radio input "true"
click at [600, 229] on label at bounding box center [602, 231] width 21 height 6
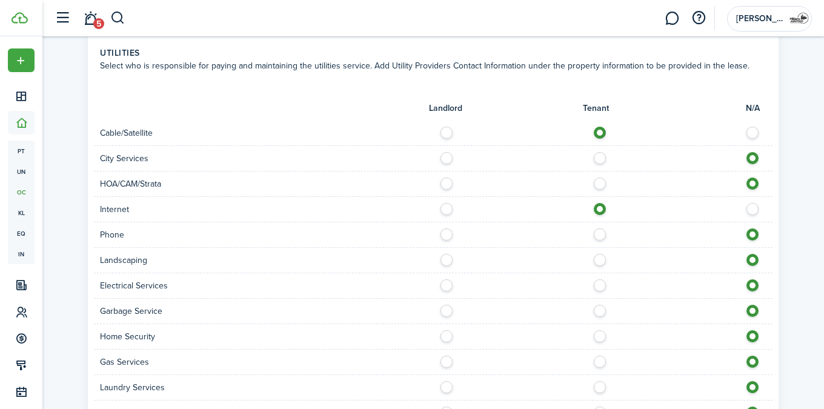
radio input "true"
click at [600, 260] on label at bounding box center [602, 257] width 21 height 6
radio input "true"
click at [598, 283] on label at bounding box center [602, 282] width 21 height 6
radio input "true"
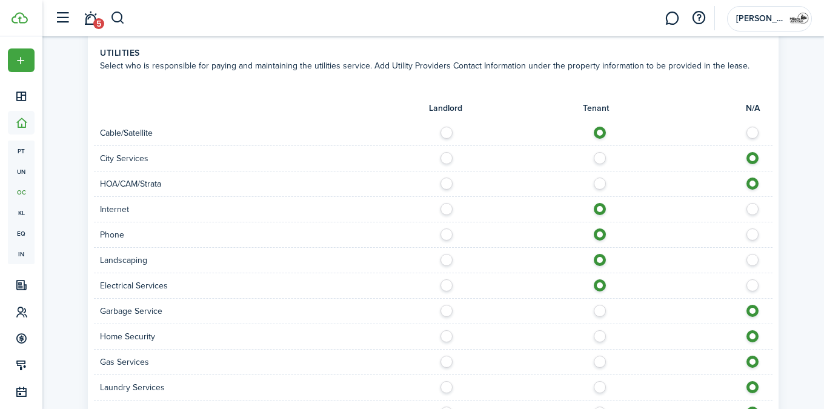
click at [445, 307] on label at bounding box center [449, 308] width 21 height 6
radio input "true"
click at [606, 335] on label at bounding box center [602, 333] width 21 height 6
radio input "true"
click at [597, 362] on label at bounding box center [602, 359] width 21 height 6
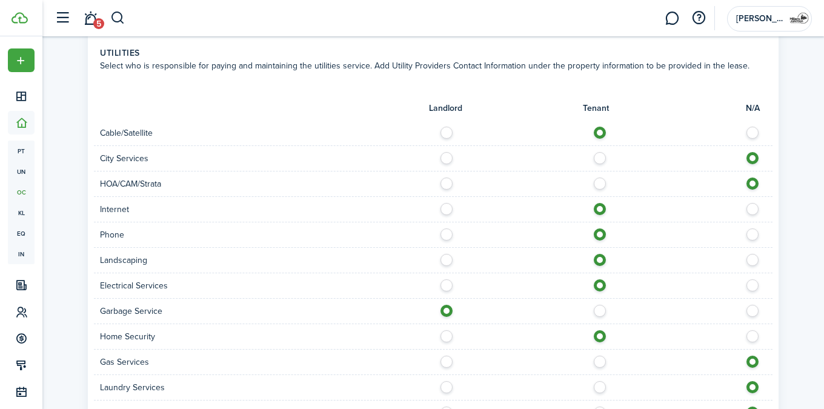
radio input "true"
click at [599, 384] on label at bounding box center [602, 384] width 21 height 6
radio input "true"
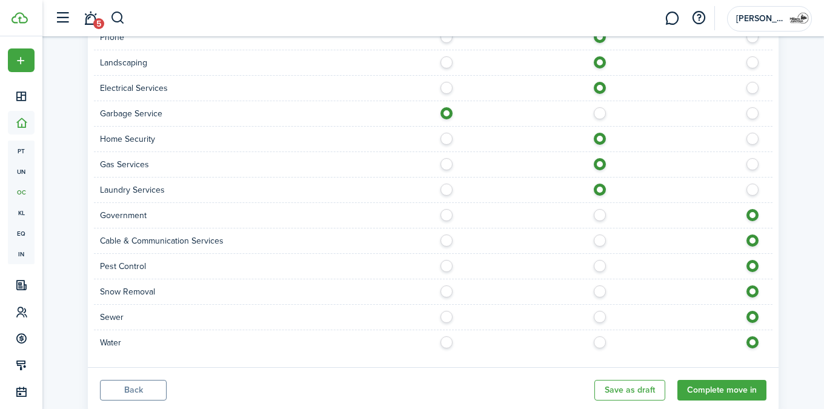
scroll to position [927, 0]
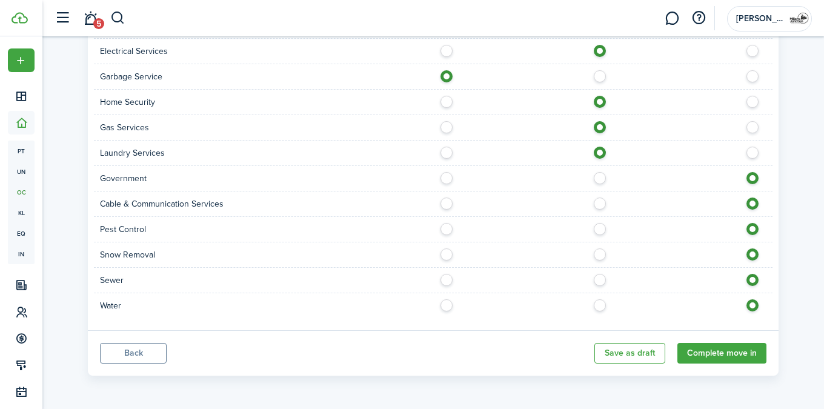
click at [601, 177] on label at bounding box center [602, 175] width 21 height 6
click at [751, 178] on label at bounding box center [755, 175] width 21 height 6
radio input "false"
radio input "true"
click at [602, 204] on label at bounding box center [602, 200] width 21 height 6
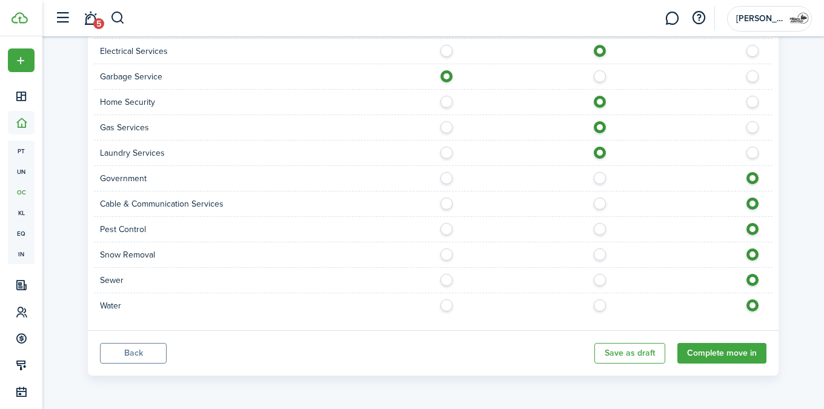
radio input "true"
click at [600, 229] on label at bounding box center [602, 226] width 21 height 6
radio input "true"
click at [599, 254] on label at bounding box center [602, 251] width 21 height 6
radio input "true"
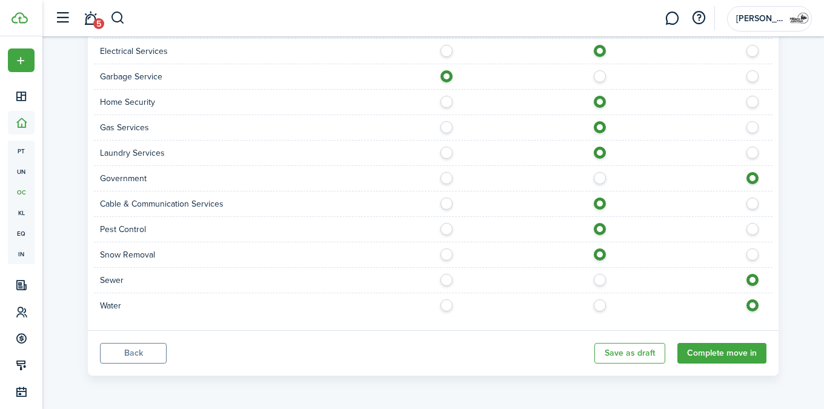
click at [598, 280] on label at bounding box center [602, 277] width 21 height 6
radio input "true"
click at [600, 305] on label at bounding box center [602, 302] width 21 height 6
radio input "true"
click at [719, 358] on button "Complete move in" at bounding box center [721, 353] width 89 height 21
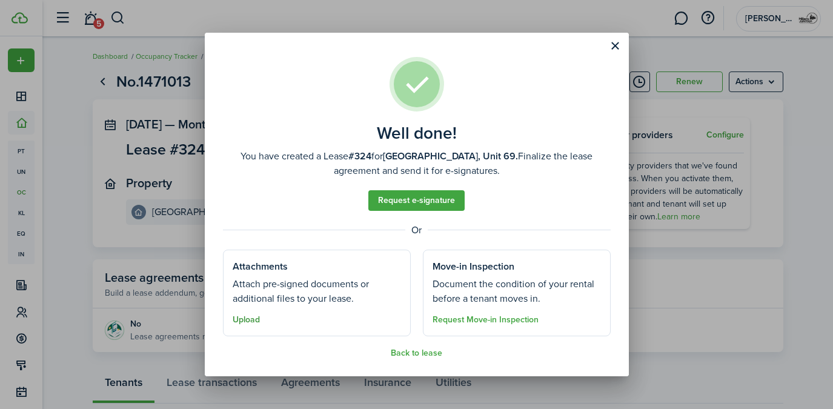
click at [238, 319] on button "Upload" at bounding box center [246, 320] width 27 height 10
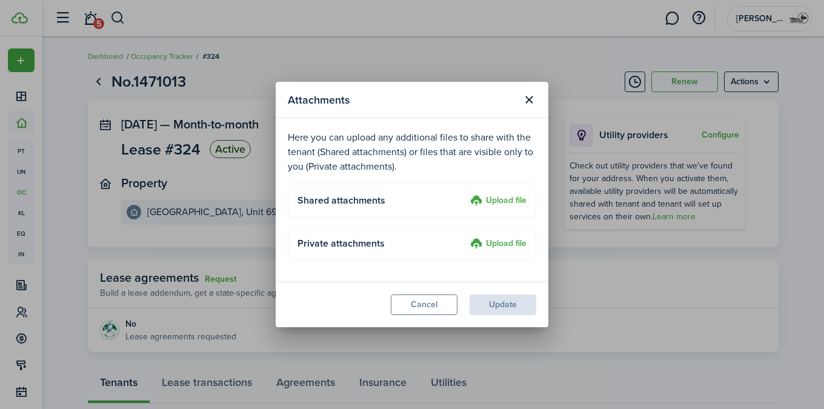
click at [511, 202] on label "Upload file" at bounding box center [498, 201] width 56 height 15
click at [466, 194] on input "Upload file" at bounding box center [466, 194] width 0 height 0
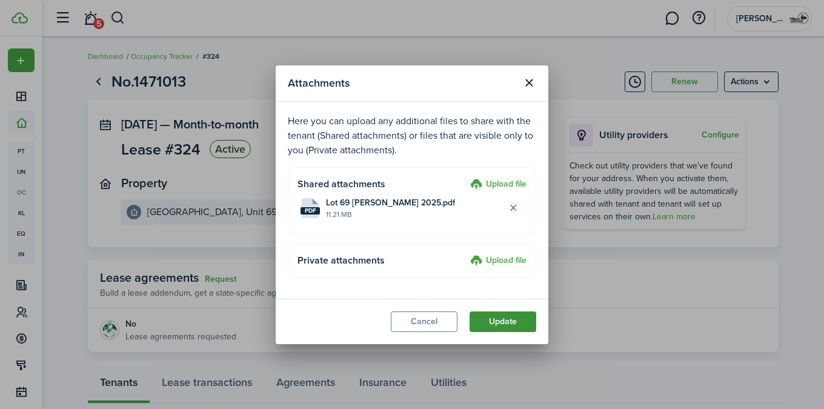
click at [505, 318] on button "Update" at bounding box center [502, 321] width 67 height 21
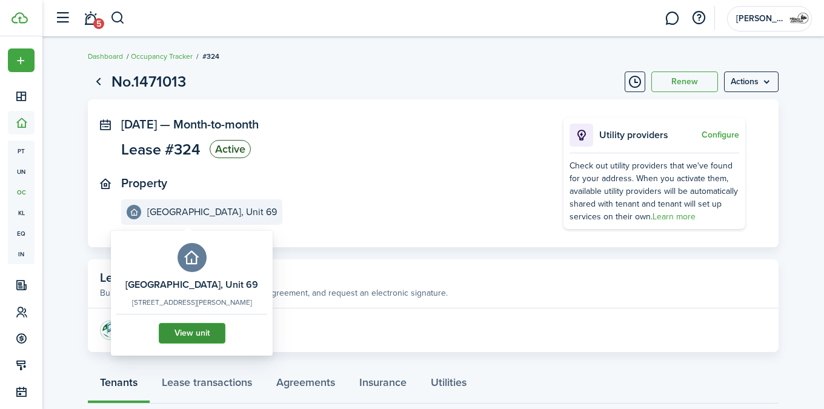
click at [175, 336] on link "View unit" at bounding box center [192, 333] width 67 height 21
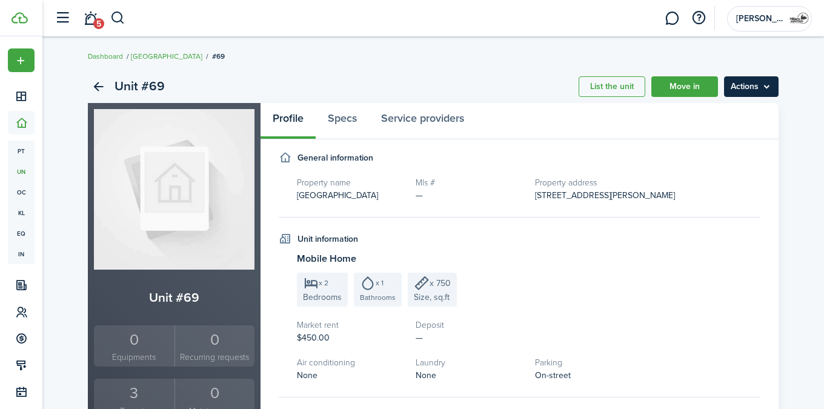
click at [750, 90] on menu-btn "Actions" at bounding box center [751, 86] width 55 height 21
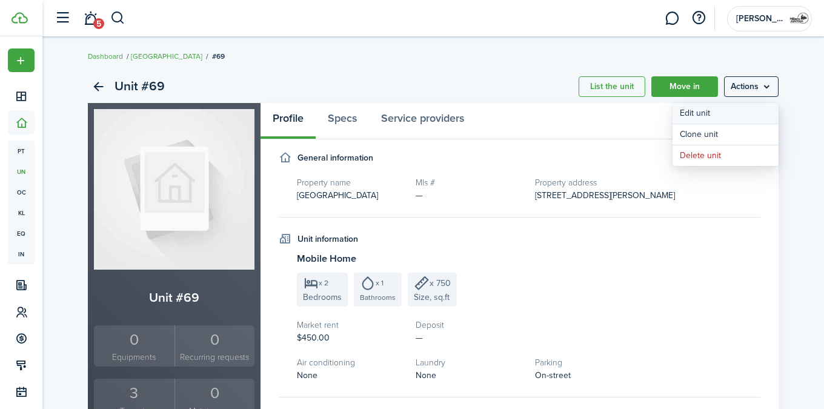
click at [726, 114] on link "Edit unit" at bounding box center [725, 113] width 106 height 21
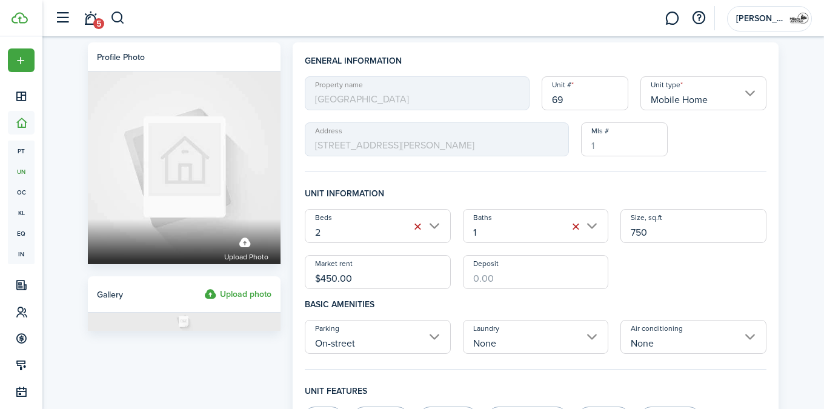
click at [332, 277] on input "$450.00" at bounding box center [378, 272] width 146 height 34
type input "$500.00"
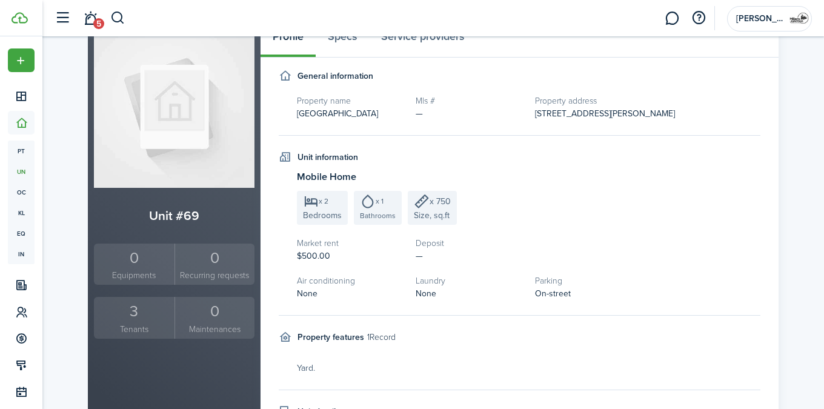
scroll to position [239, 0]
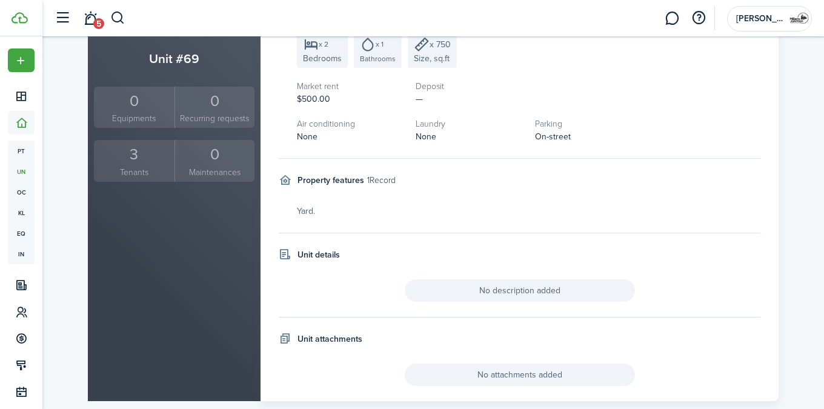
click at [144, 150] on div "3" at bounding box center [134, 154] width 74 height 23
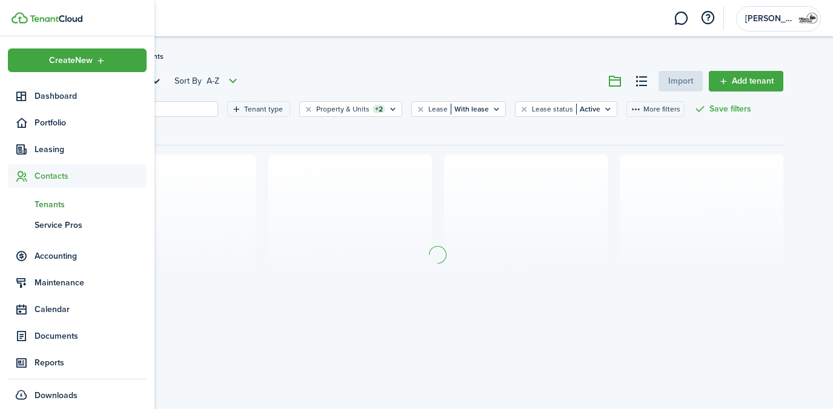
click at [53, 200] on span "Tenants" at bounding box center [91, 204] width 112 height 13
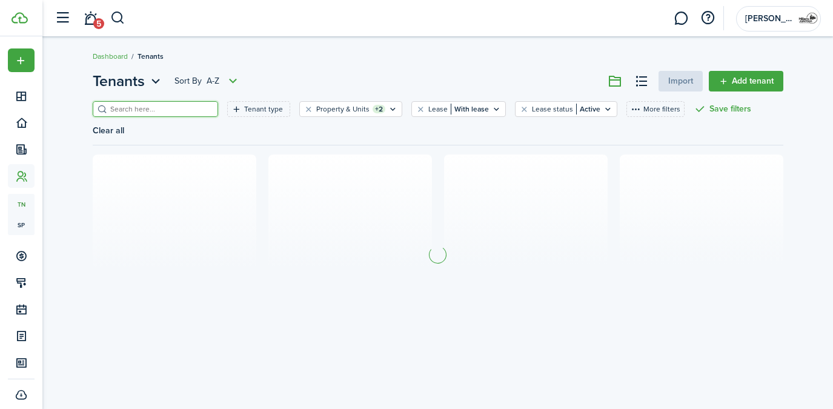
click at [183, 108] on input "search" at bounding box center [160, 110] width 107 height 12
type input "dev"
